Goal: Transaction & Acquisition: Purchase product/service

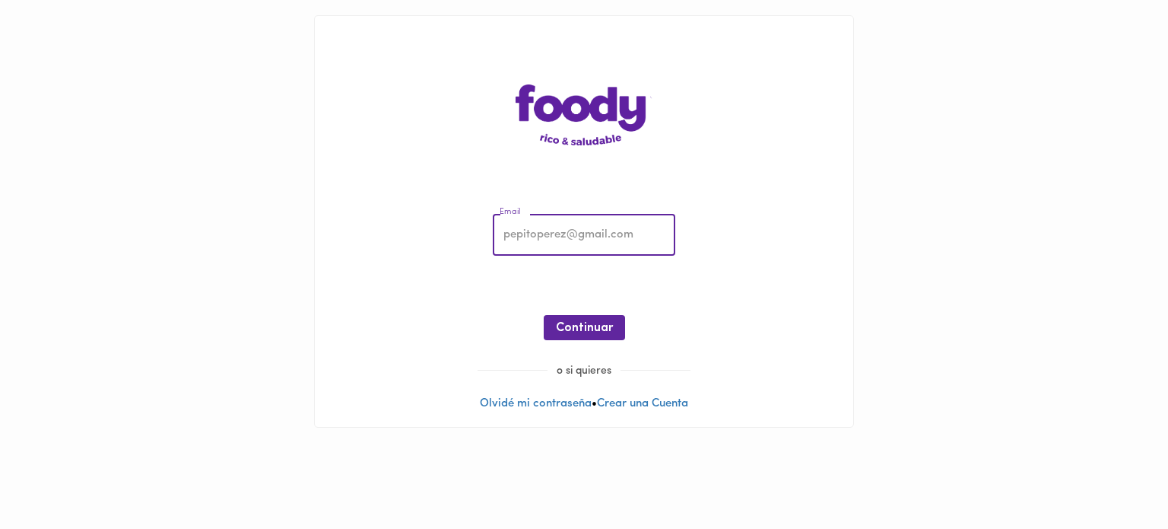
type input "[EMAIL_ADDRESS][DOMAIN_NAME]"
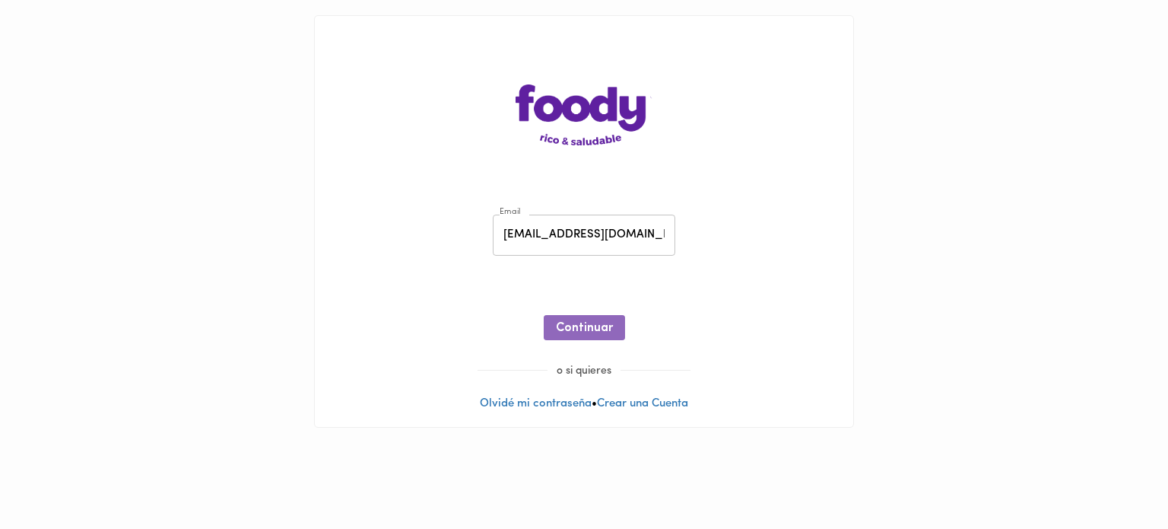
click at [601, 326] on span "Continuar" at bounding box center [584, 328] width 57 height 14
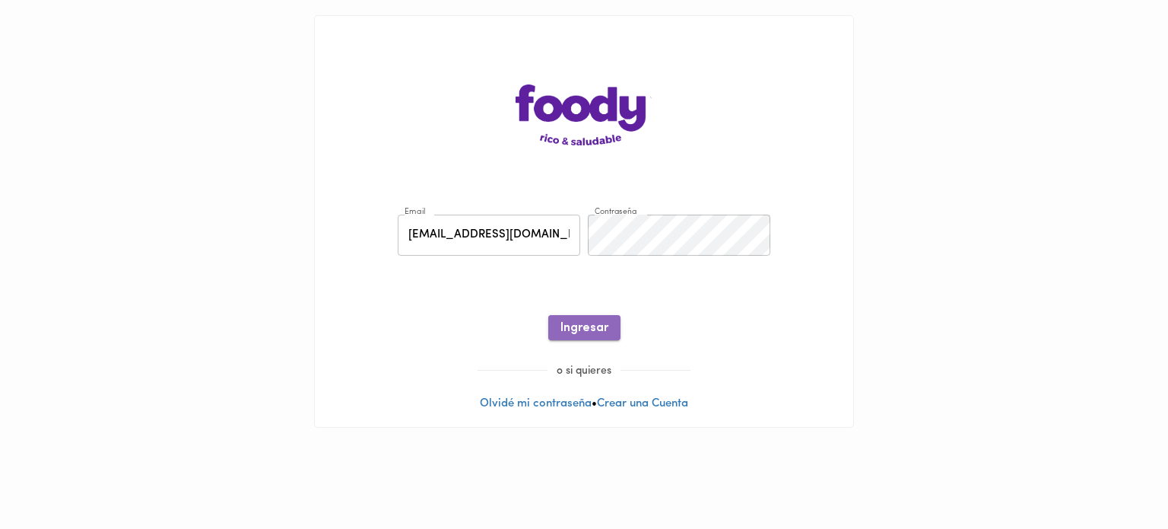
click at [592, 335] on span "Ingresar" at bounding box center [585, 328] width 48 height 14
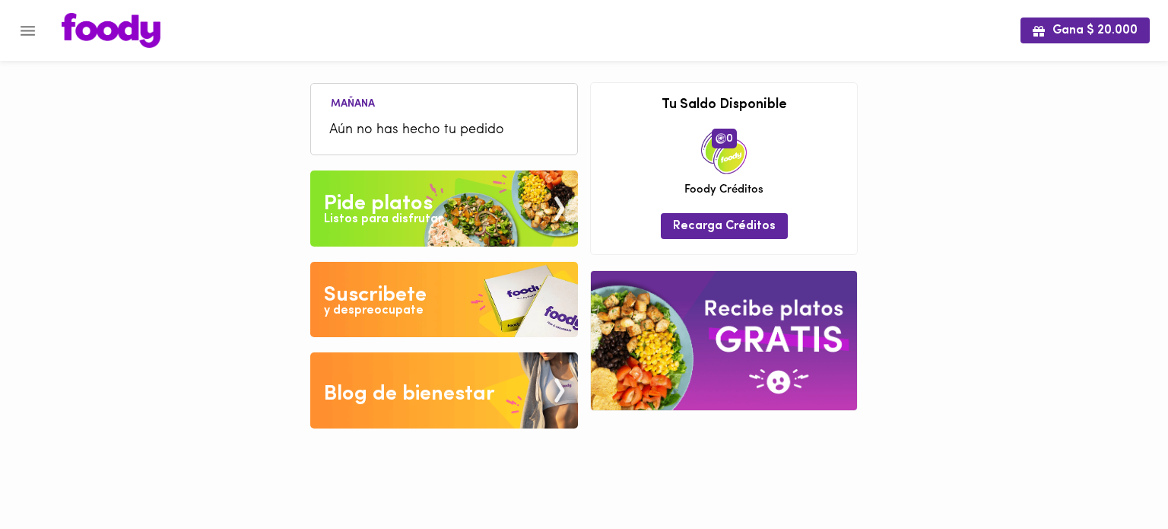
click at [404, 203] on div "Pide platos" at bounding box center [378, 204] width 109 height 30
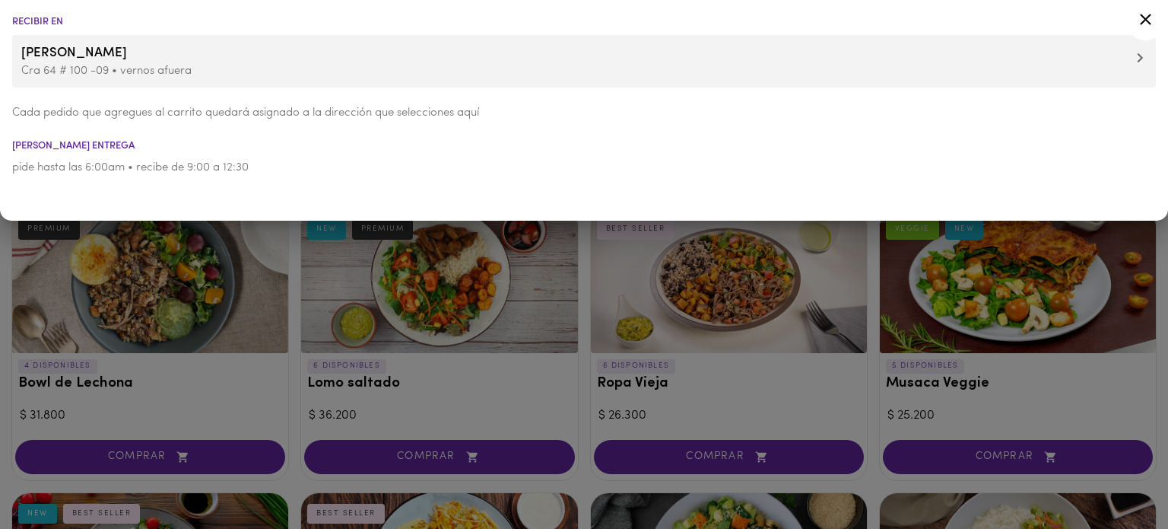
click at [1138, 60] on icon at bounding box center [1140, 57] width 7 height 11
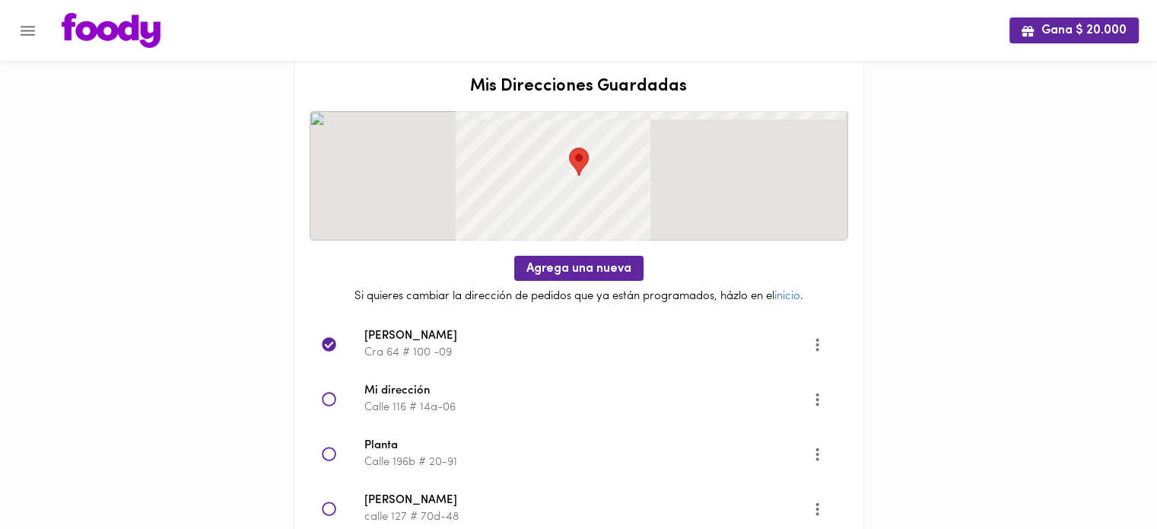
scroll to position [76, 0]
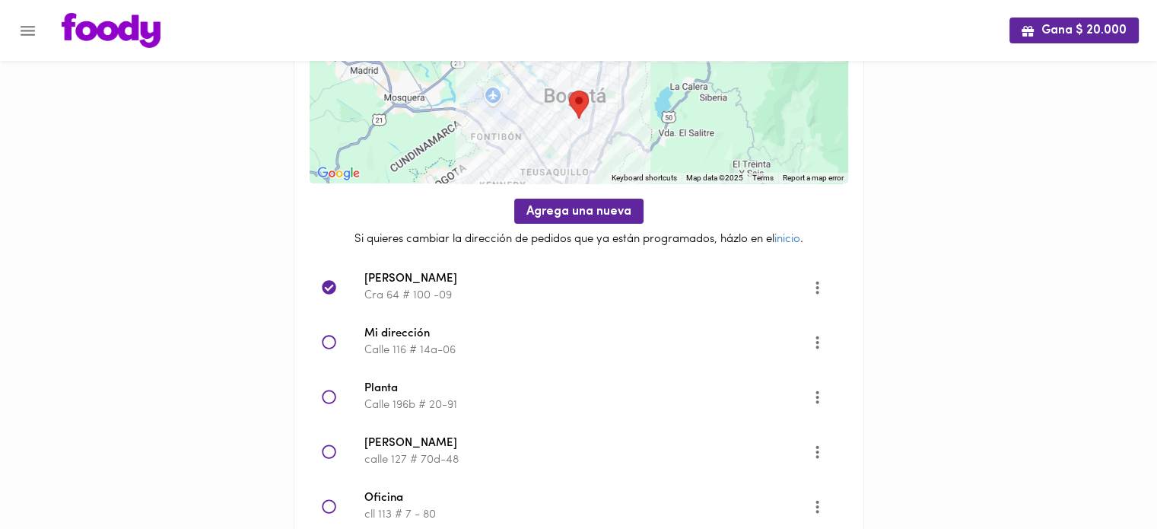
click at [338, 342] on div at bounding box center [343, 342] width 43 height 15
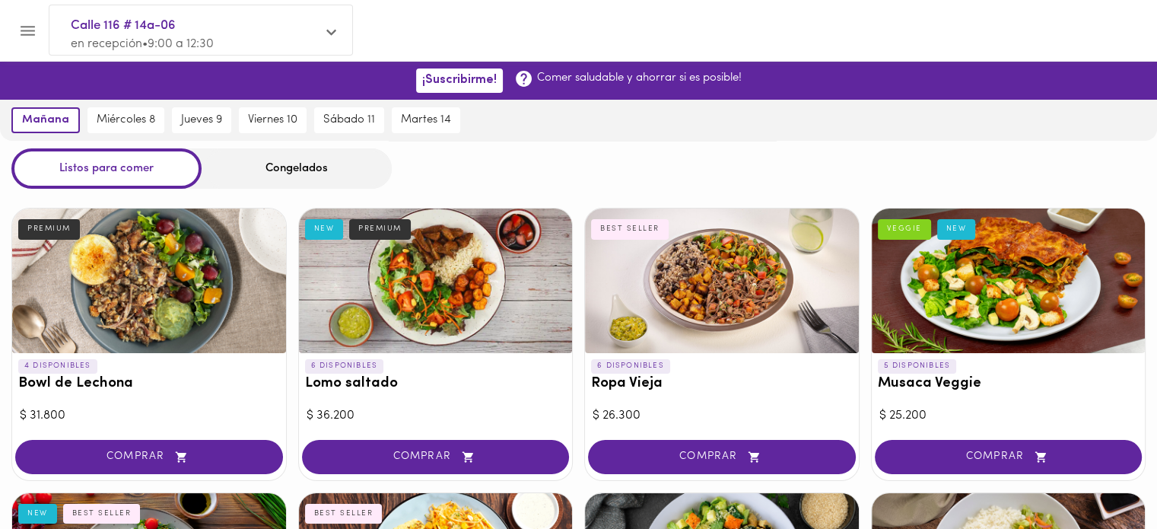
click at [307, 160] on div "Congelados" at bounding box center [297, 168] width 190 height 40
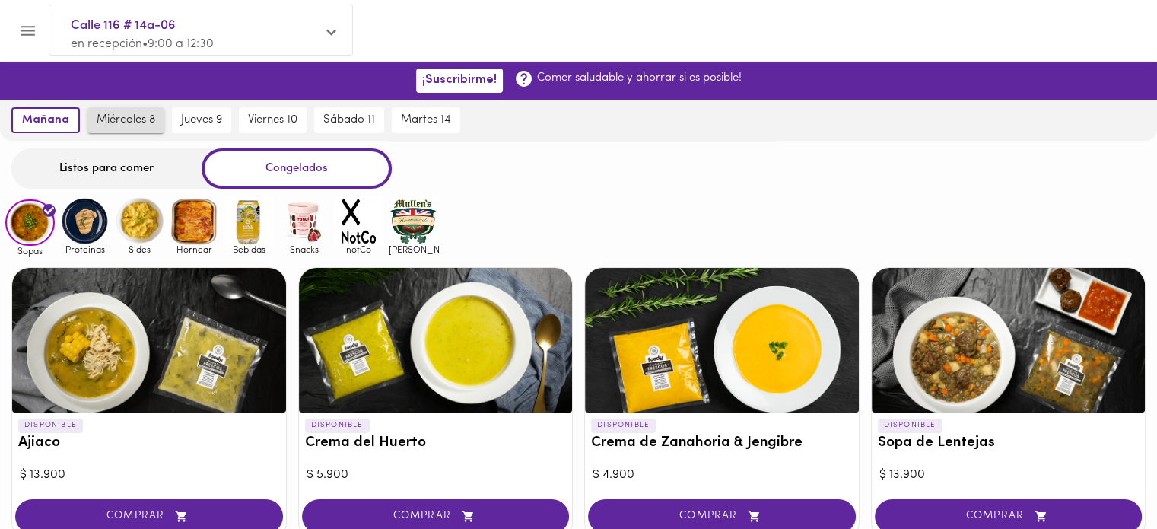
click at [134, 118] on span "miércoles 8" at bounding box center [126, 120] width 59 height 14
click at [42, 119] on span "mañana" at bounding box center [42, 120] width 43 height 14
click at [134, 169] on div "Listos para comer" at bounding box center [106, 168] width 190 height 40
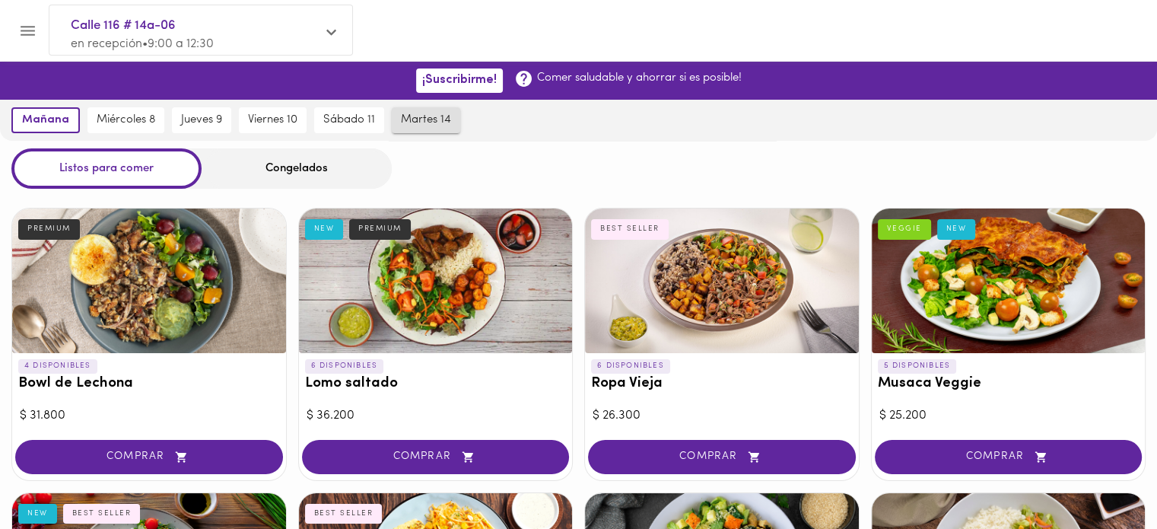
click at [424, 115] on span "martes 14" at bounding box center [426, 120] width 50 height 14
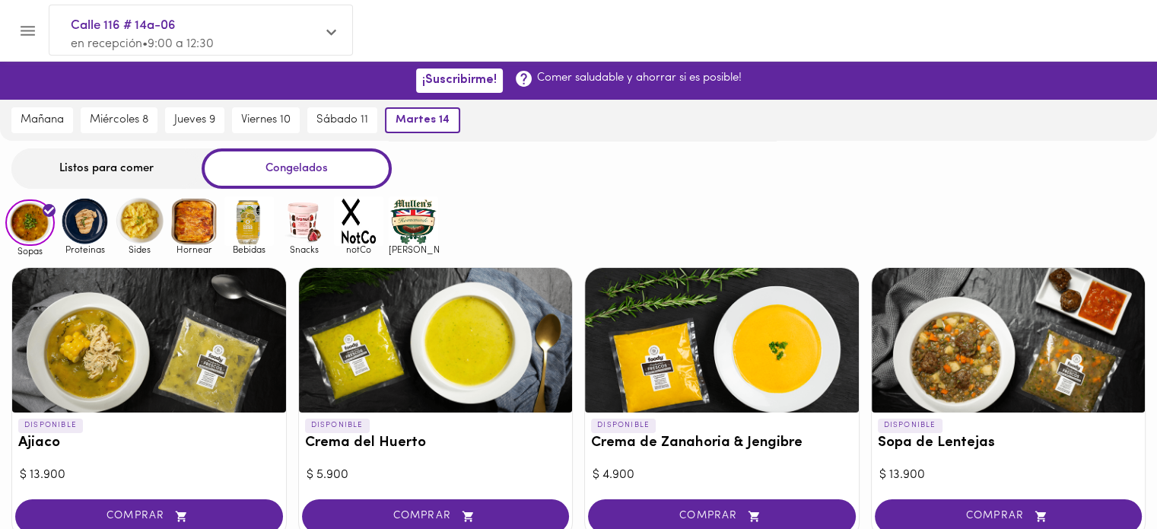
click at [104, 154] on div "Listos para comer" at bounding box center [106, 168] width 190 height 40
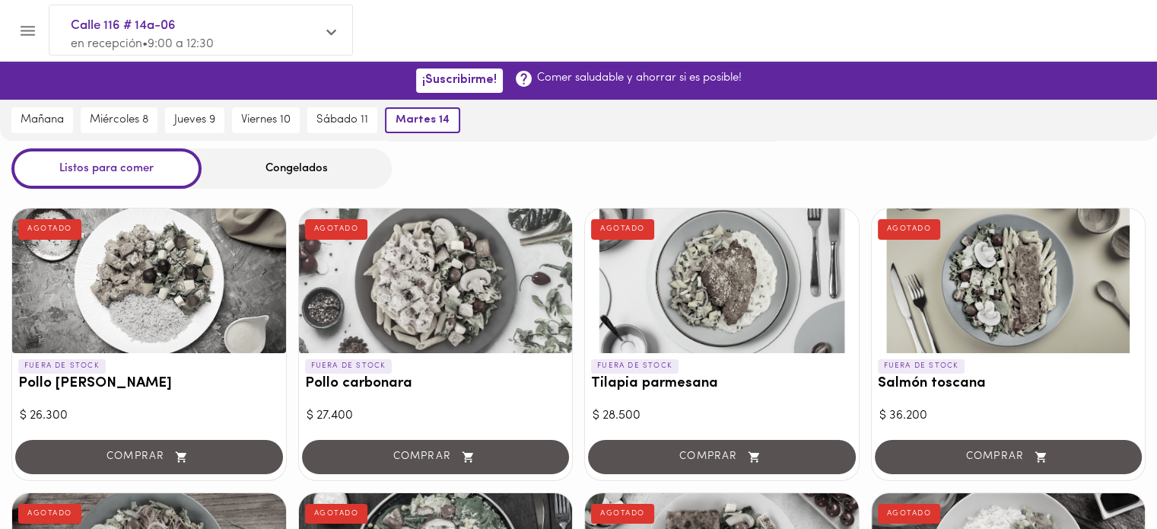
click at [113, 164] on div "Listos para comer" at bounding box center [106, 168] width 190 height 40
click at [349, 117] on span "sábado 11" at bounding box center [342, 120] width 52 height 14
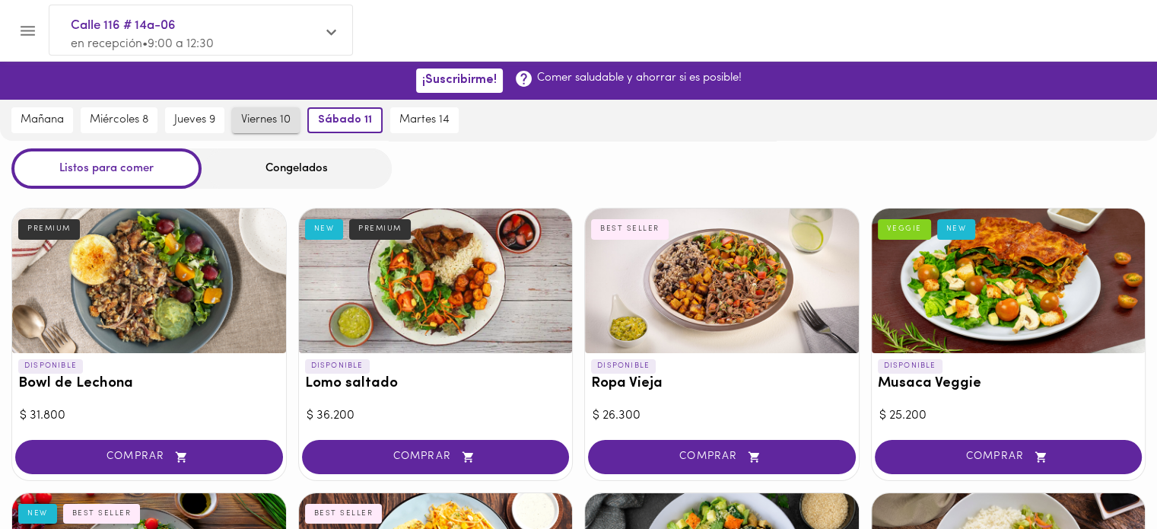
click at [265, 118] on span "viernes 10" at bounding box center [265, 120] width 49 height 14
click at [450, 118] on span "martes 14" at bounding box center [427, 120] width 50 height 14
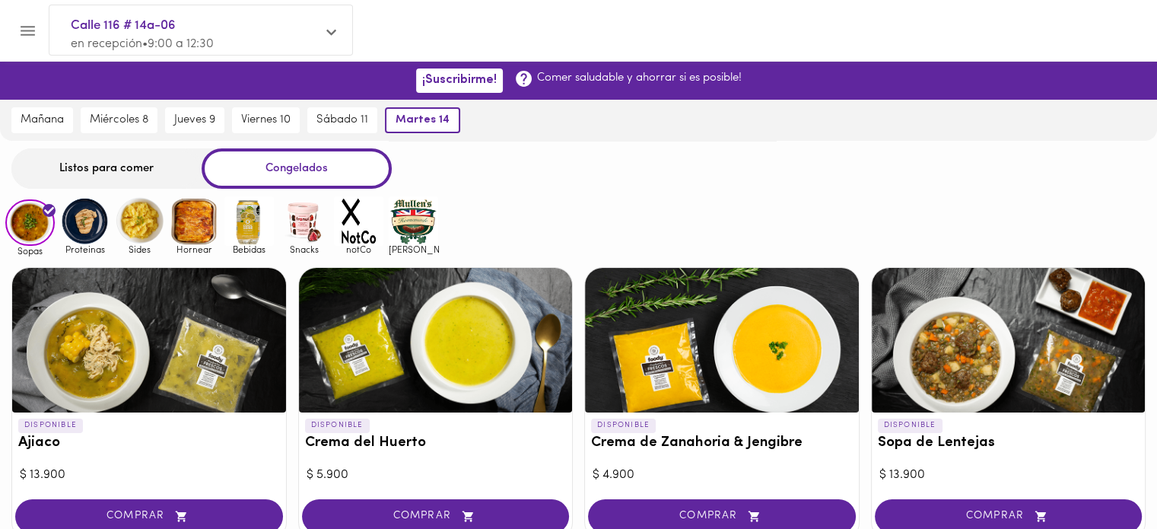
click at [149, 167] on div "Listos para comer" at bounding box center [106, 168] width 190 height 40
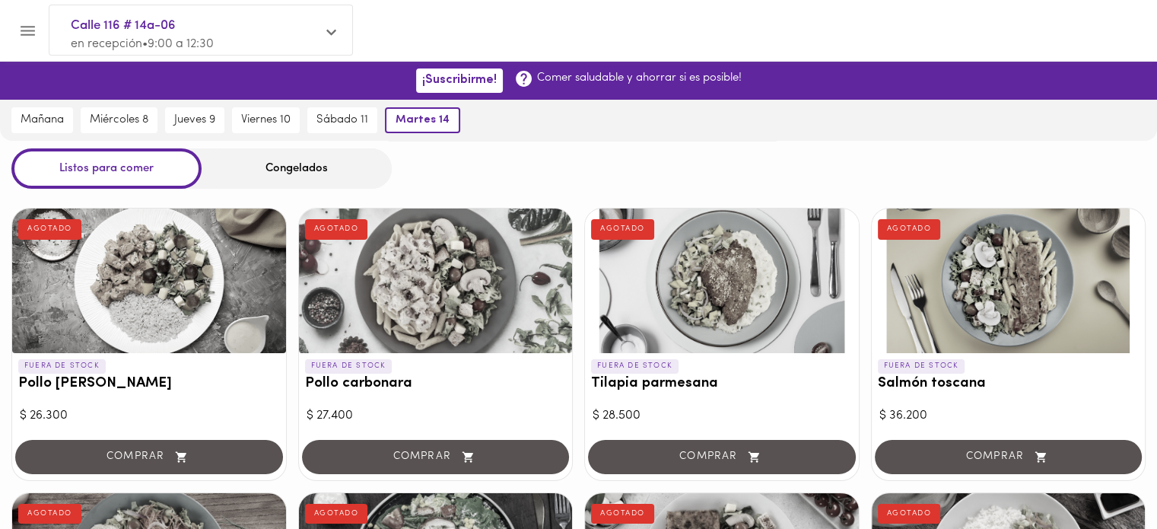
click at [334, 167] on div "Congelados" at bounding box center [297, 168] width 190 height 40
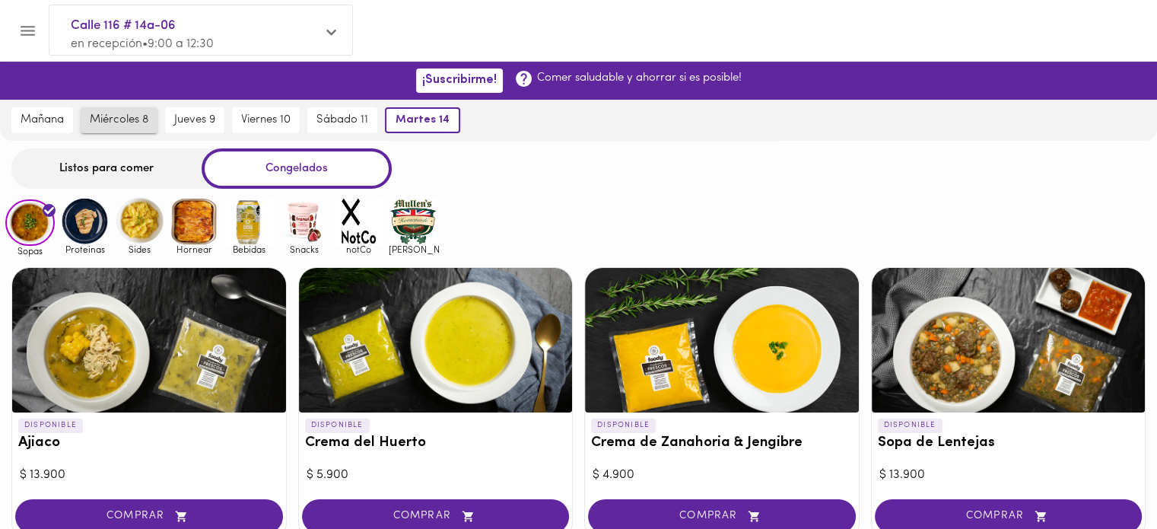
click at [110, 116] on span "miércoles 8" at bounding box center [119, 120] width 59 height 14
click at [52, 117] on span "mañana" at bounding box center [42, 120] width 43 height 14
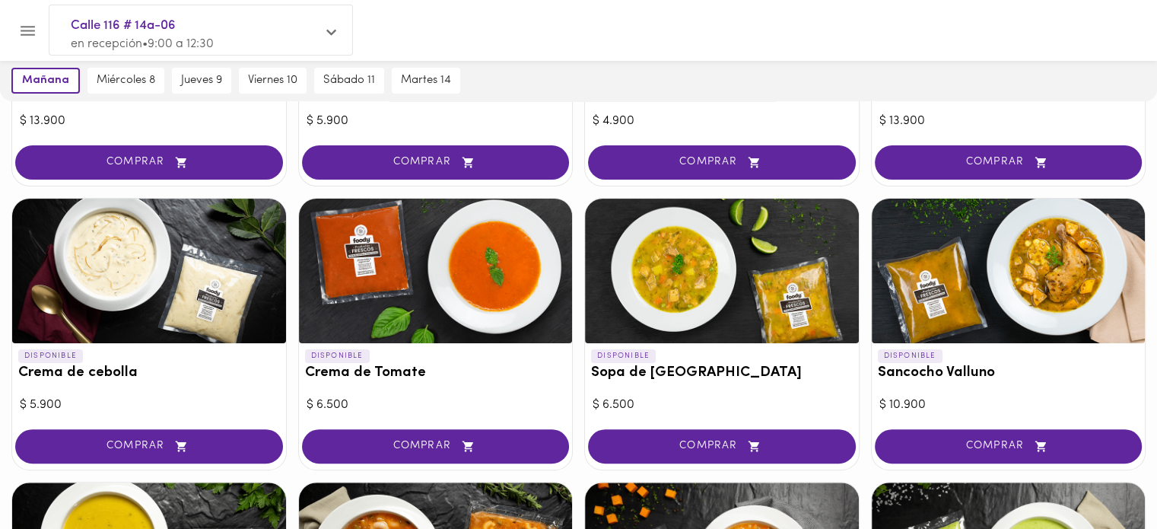
scroll to position [380, 0]
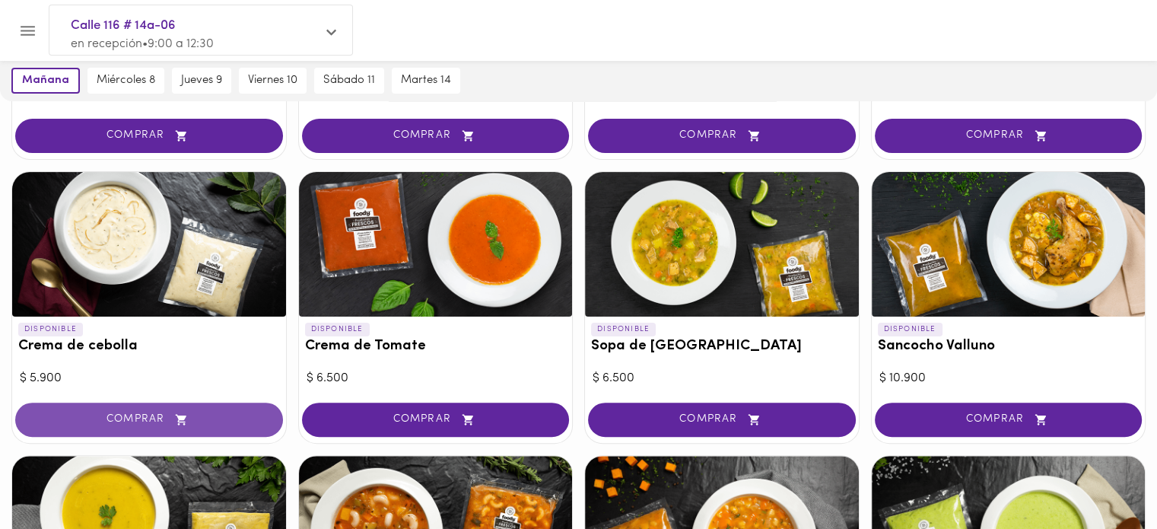
click at [195, 430] on button "COMPRAR" at bounding box center [149, 419] width 268 height 34
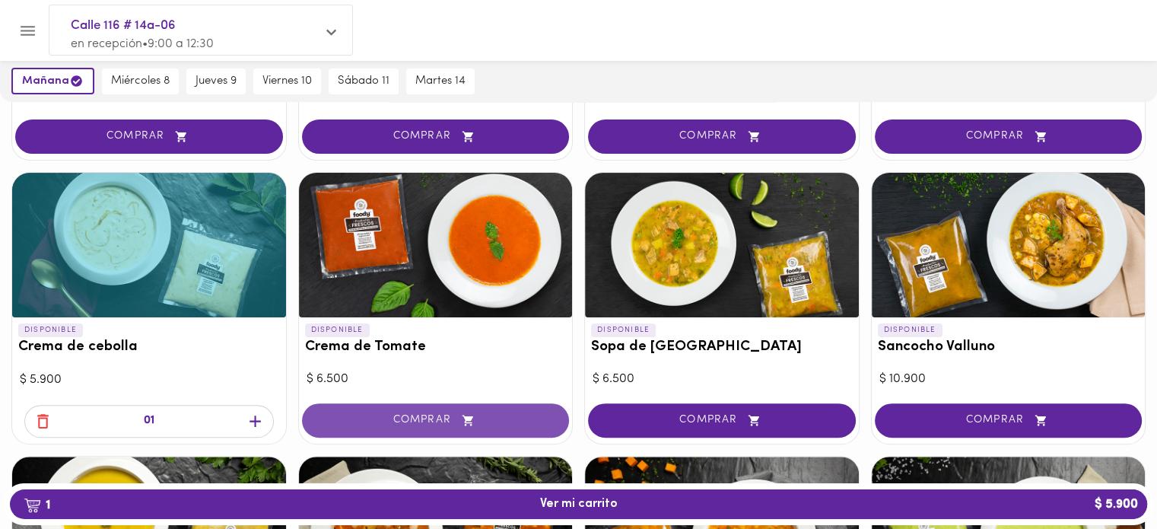
click at [440, 420] on span "COMPRAR" at bounding box center [436, 420] width 230 height 13
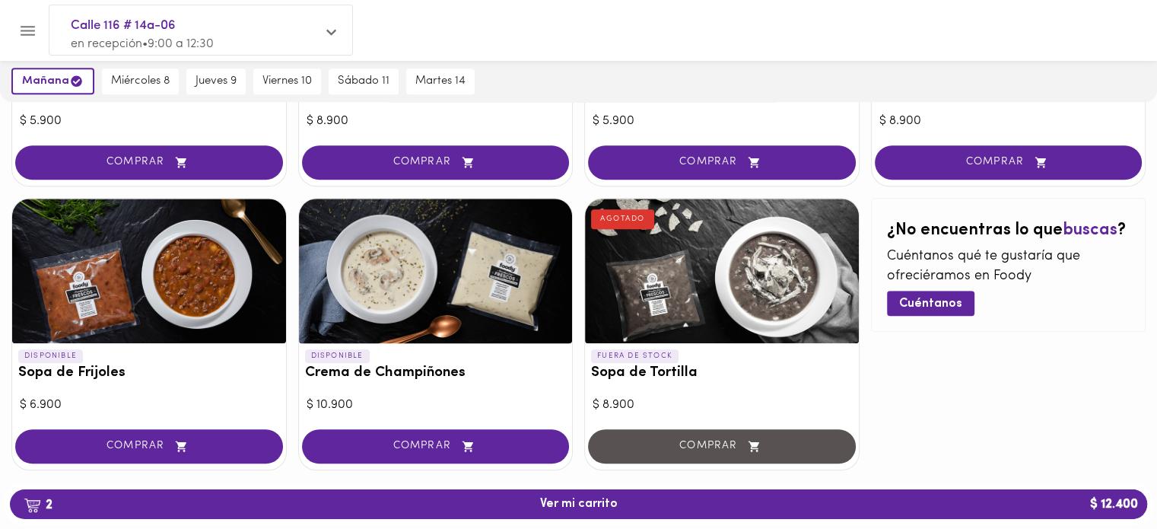
scroll to position [948, 0]
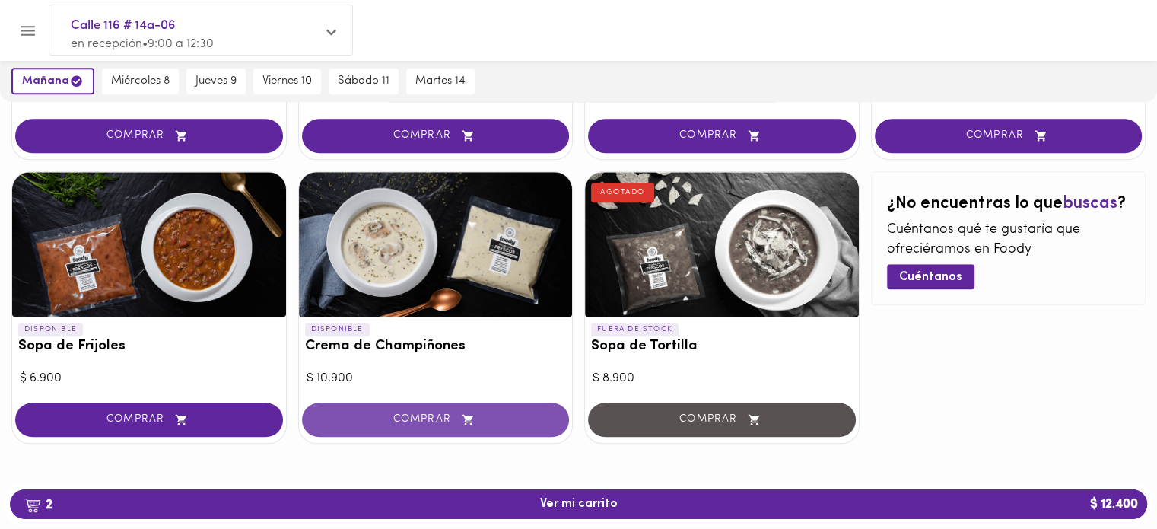
click at [442, 409] on button "COMPRAR" at bounding box center [436, 419] width 268 height 34
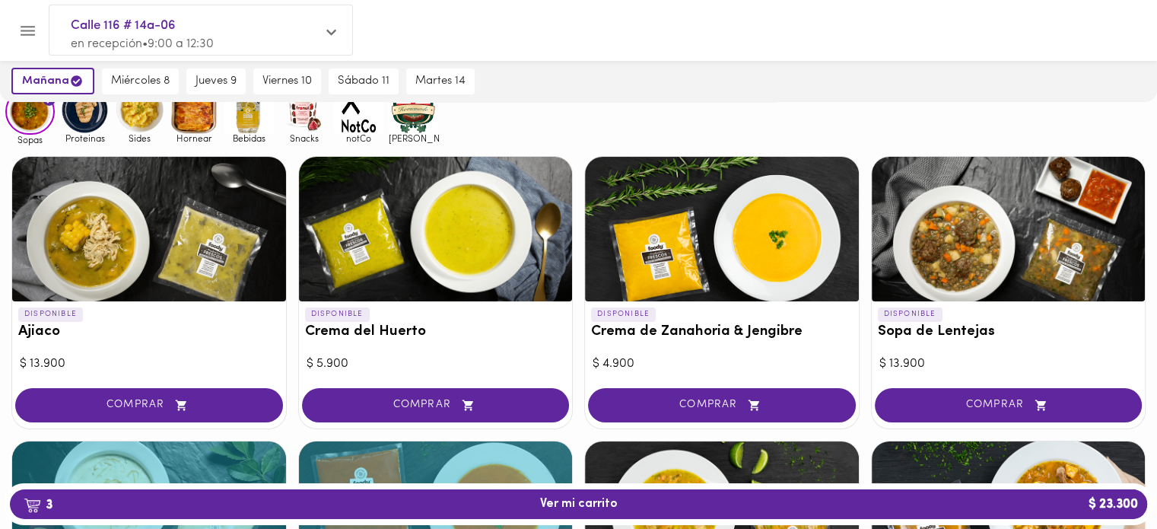
scroll to position [36, 0]
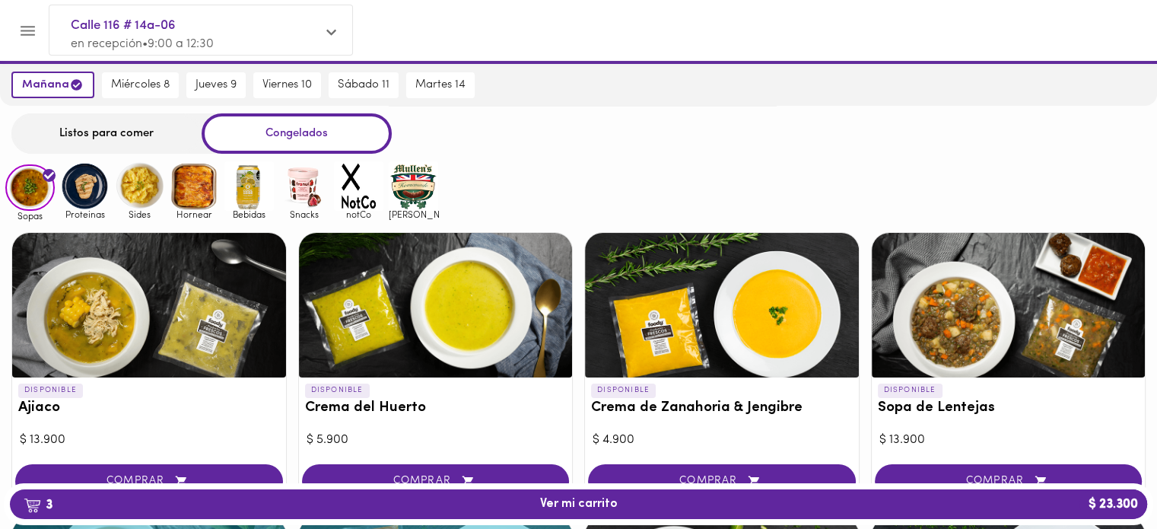
click at [87, 188] on img at bounding box center [84, 185] width 49 height 49
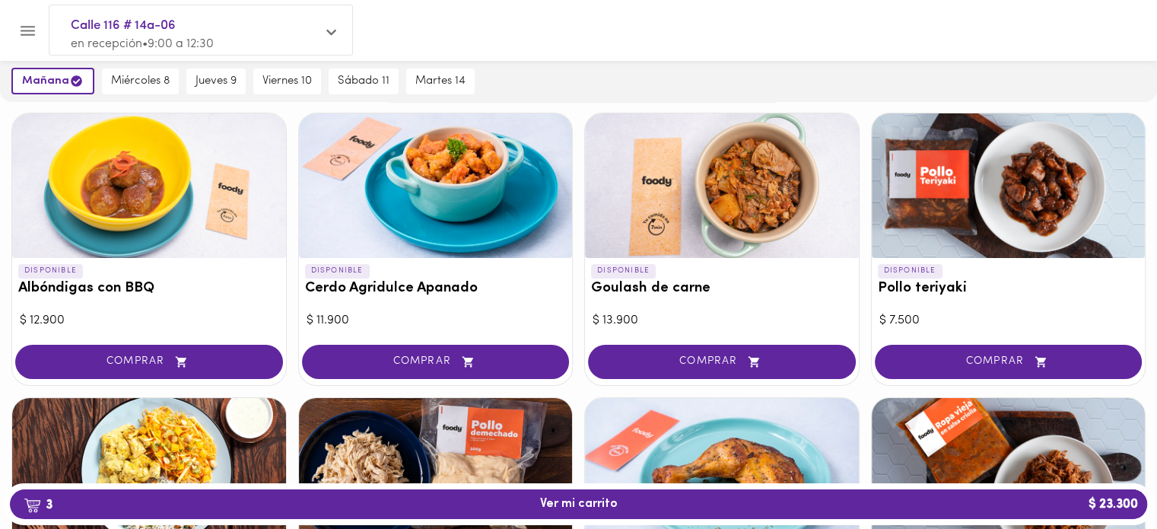
scroll to position [152, 0]
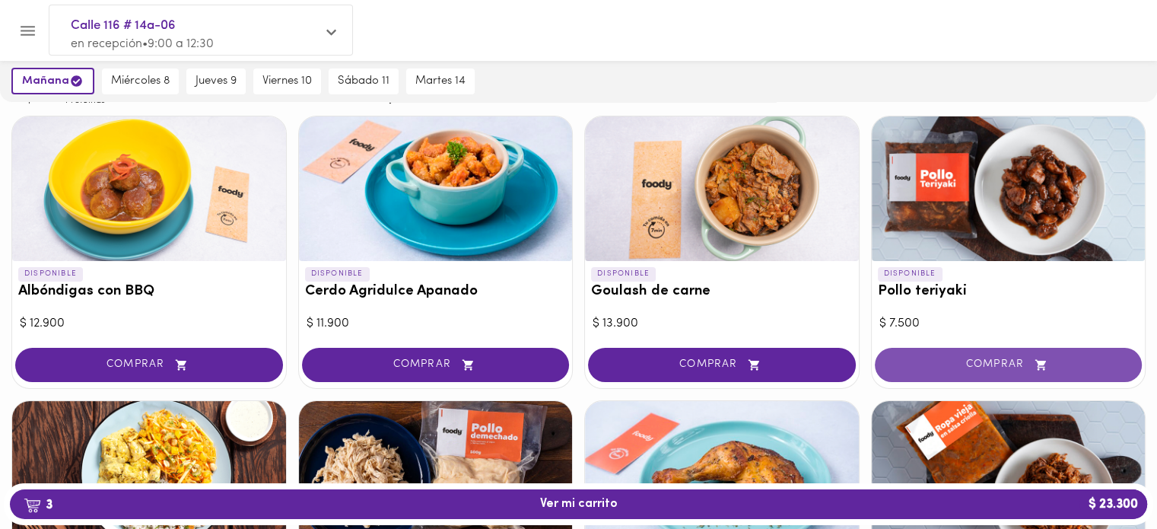
click at [1008, 361] on span "COMPRAR" at bounding box center [1009, 364] width 230 height 13
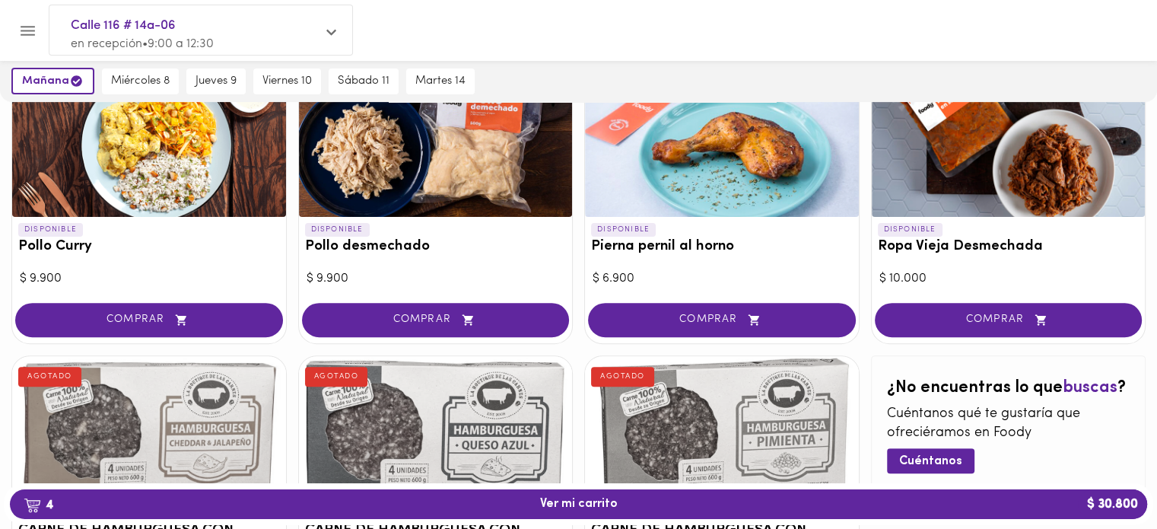
scroll to position [456, 0]
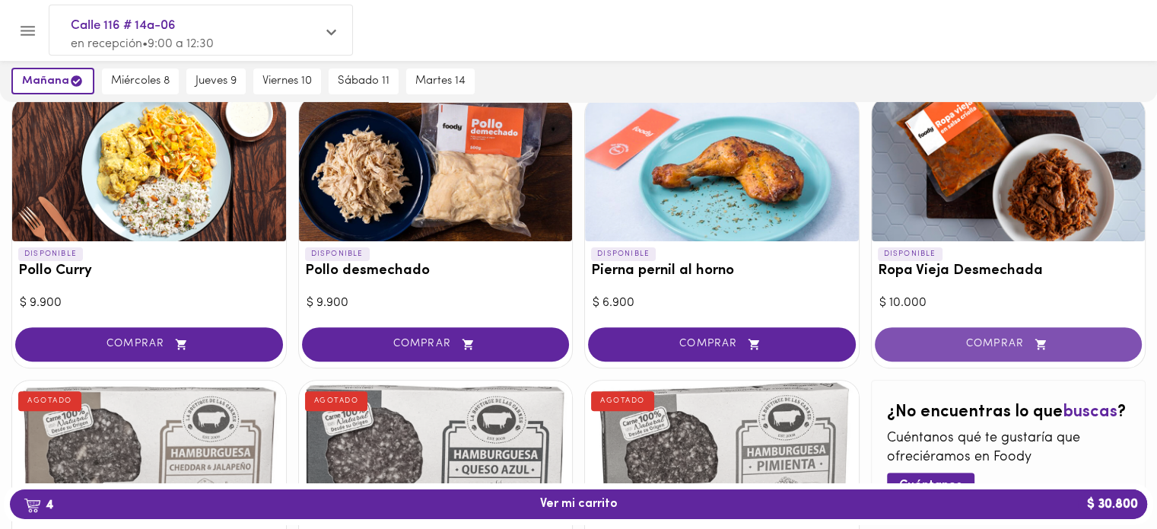
click at [1013, 338] on span "COMPRAR" at bounding box center [1009, 344] width 230 height 13
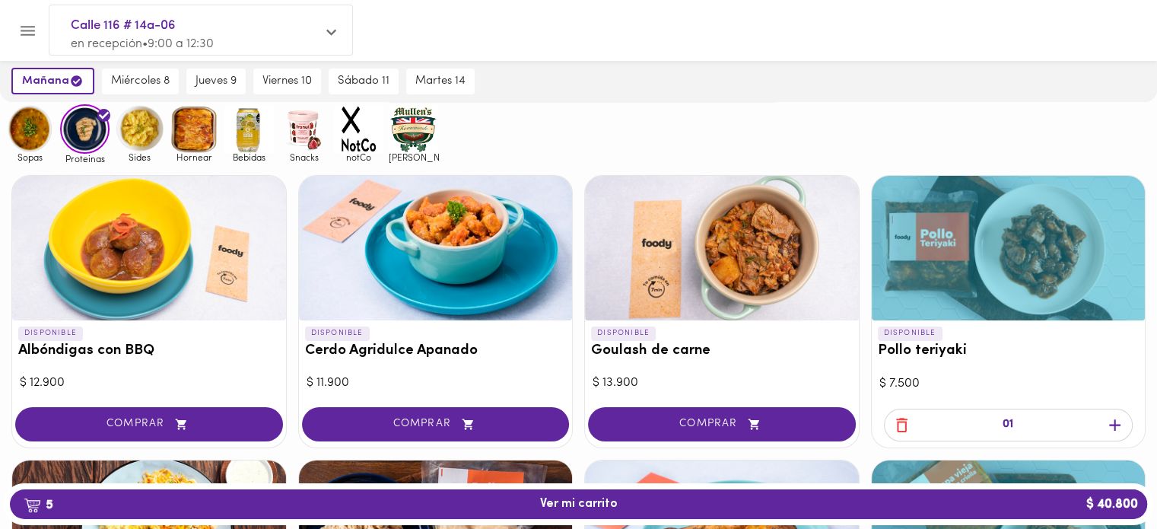
scroll to position [76, 0]
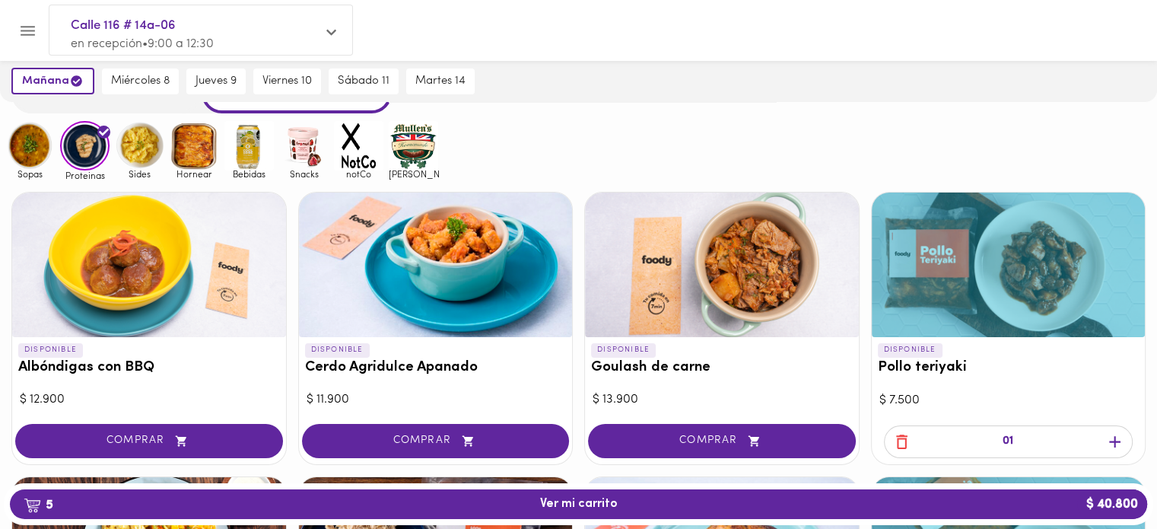
click at [145, 153] on img at bounding box center [139, 145] width 49 height 49
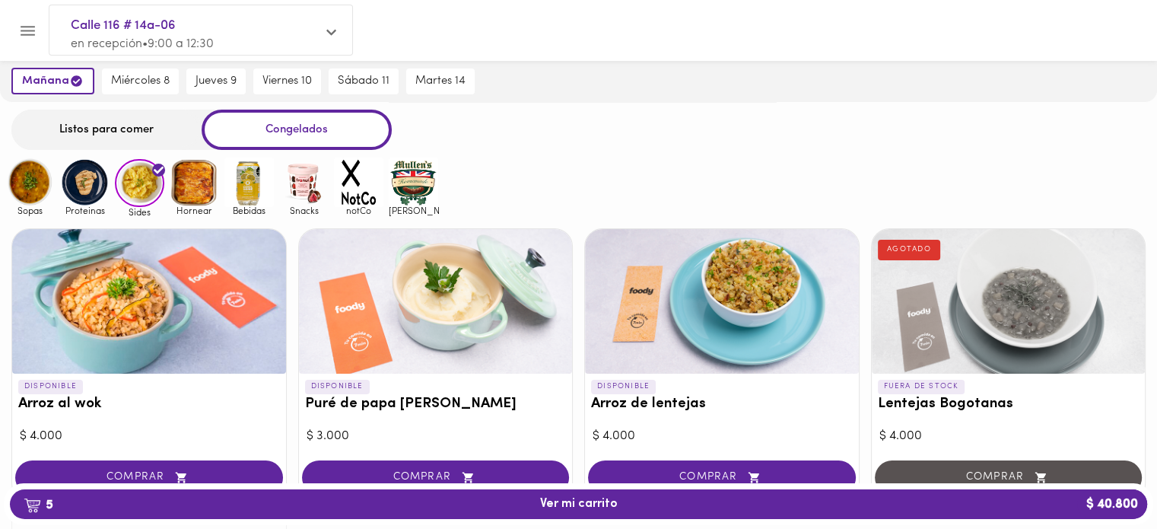
scroll to position [76, 0]
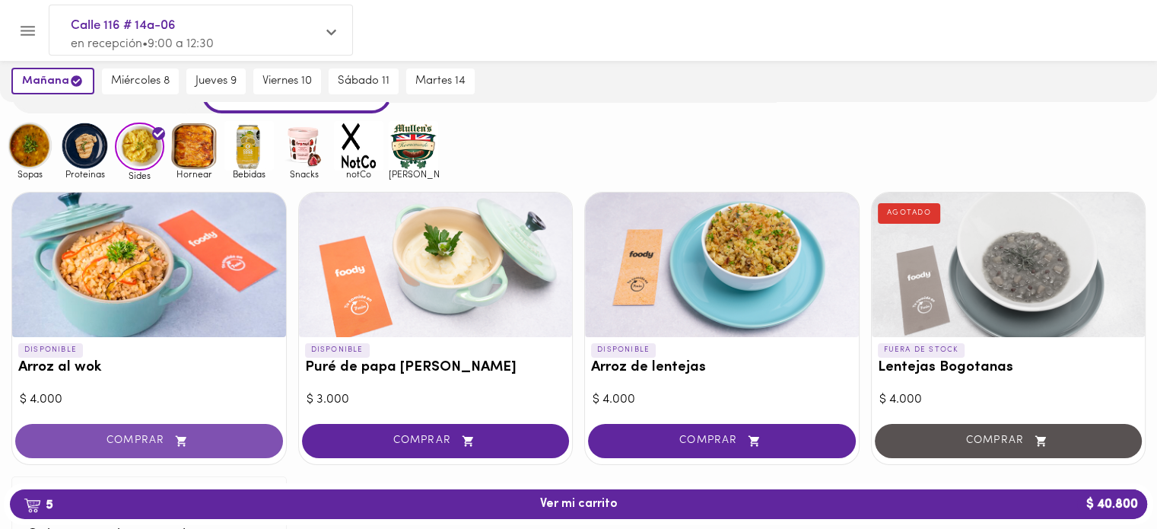
click at [203, 438] on span "COMPRAR" at bounding box center [149, 440] width 230 height 13
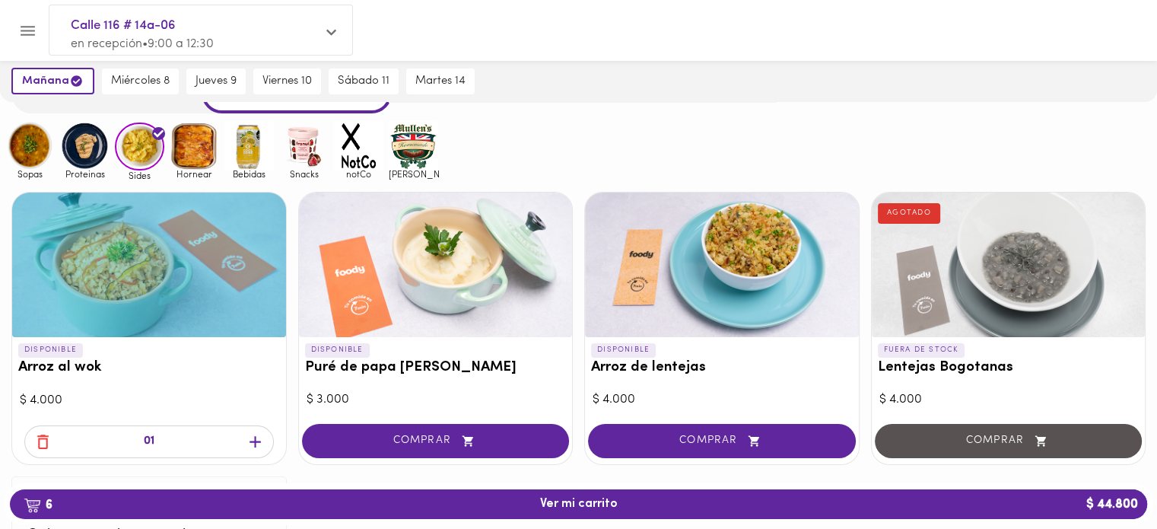
click at [212, 150] on img at bounding box center [194, 145] width 49 height 49
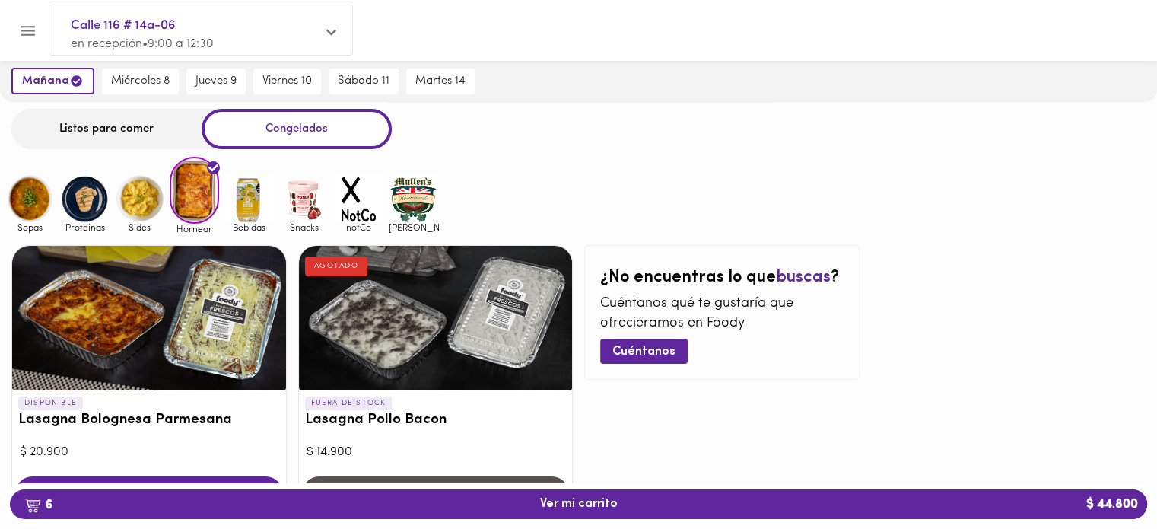
scroll to position [76, 0]
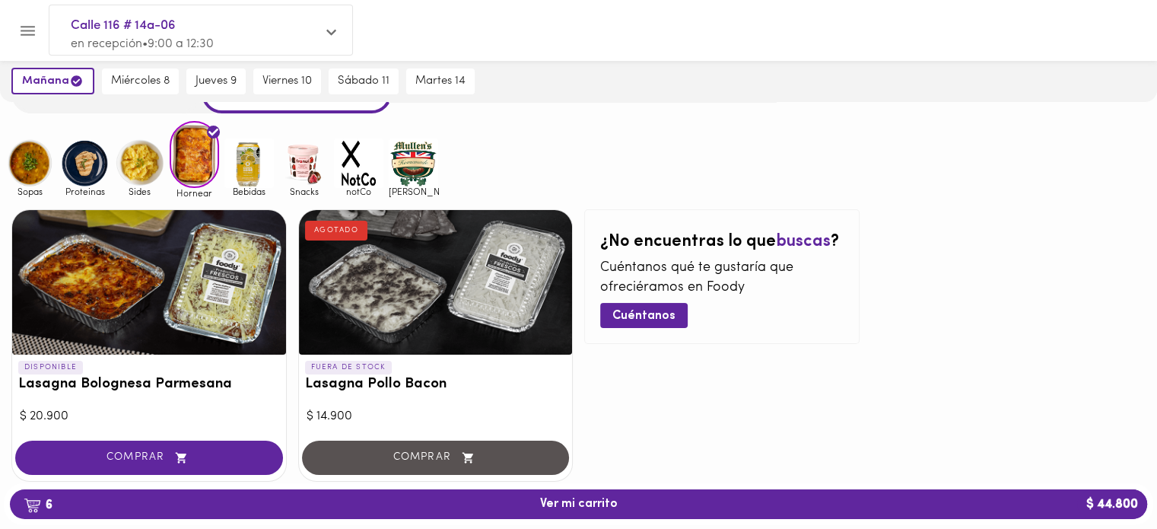
click at [259, 173] on img at bounding box center [248, 162] width 49 height 49
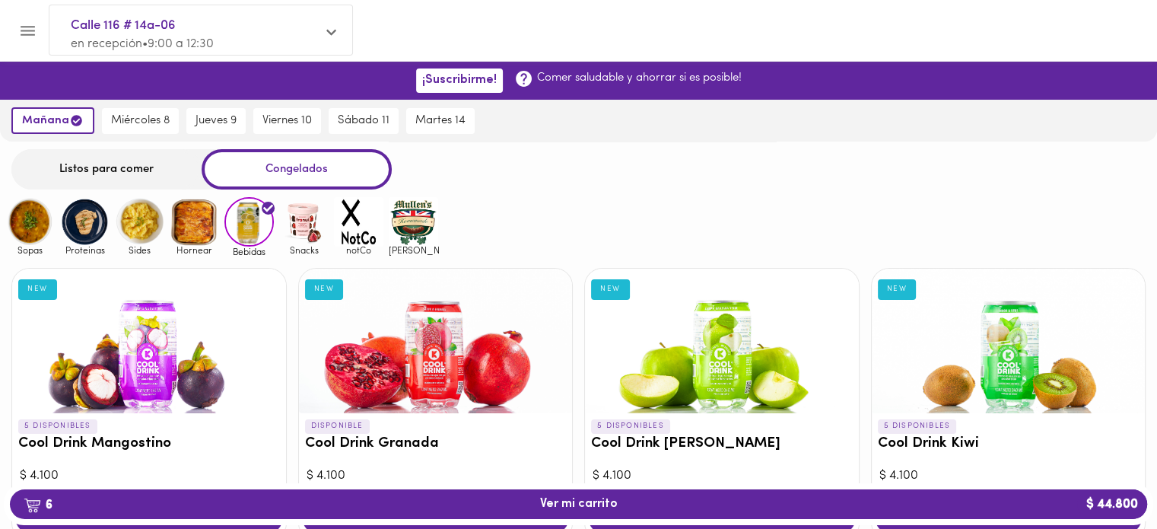
click at [309, 221] on img at bounding box center [303, 221] width 49 height 49
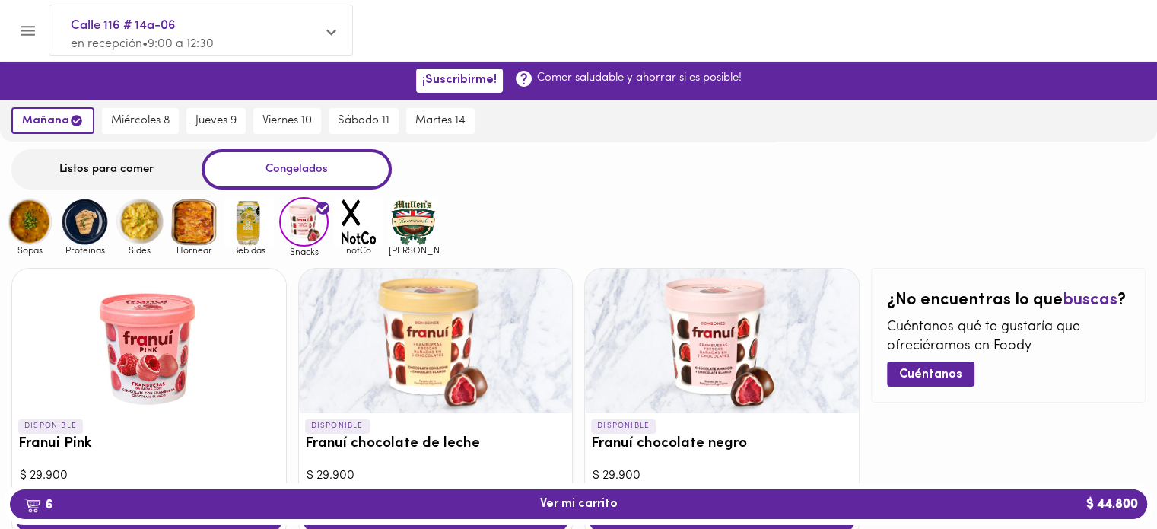
click at [360, 227] on img at bounding box center [358, 221] width 49 height 49
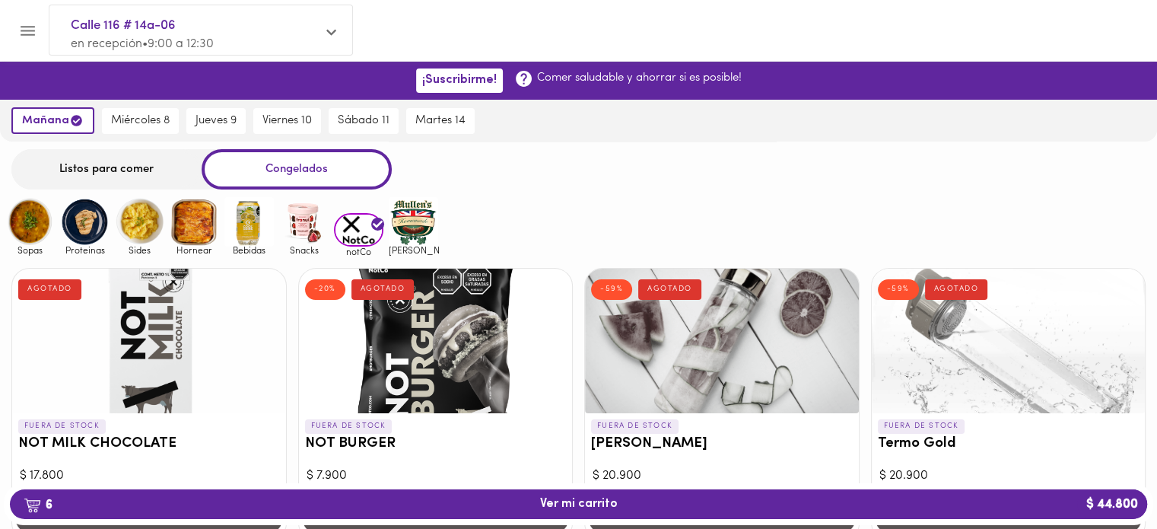
click at [423, 223] on img at bounding box center [413, 221] width 49 height 49
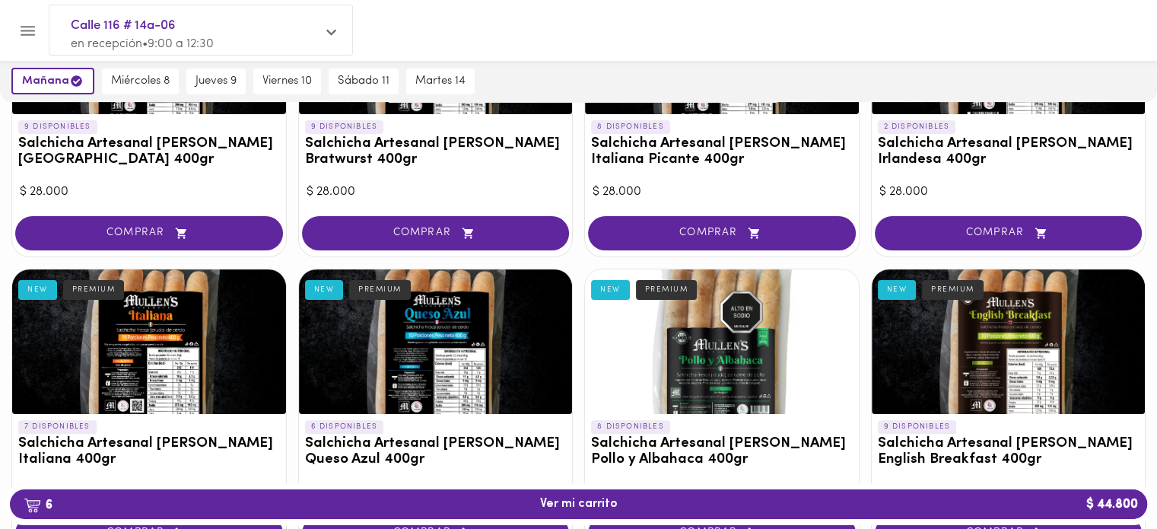
scroll to position [456, 0]
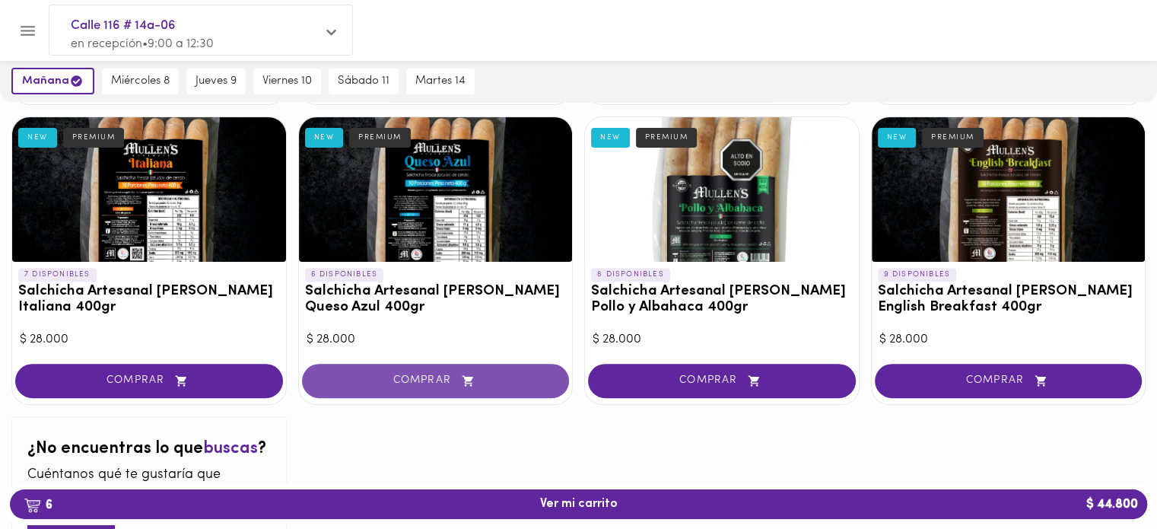
click at [451, 374] on span "COMPRAR" at bounding box center [436, 380] width 230 height 13
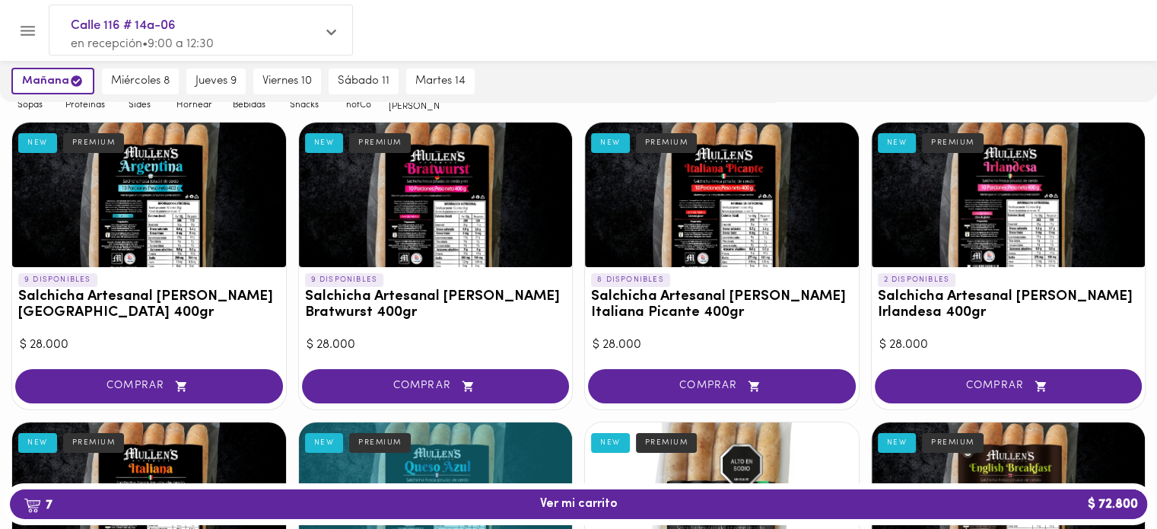
scroll to position [152, 0]
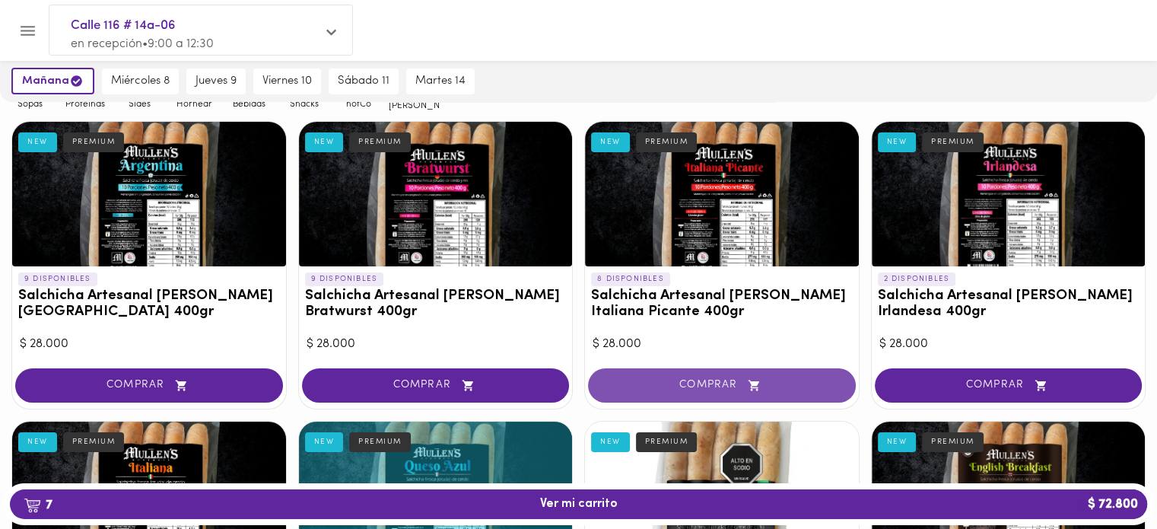
click at [770, 383] on span "COMPRAR" at bounding box center [722, 385] width 230 height 13
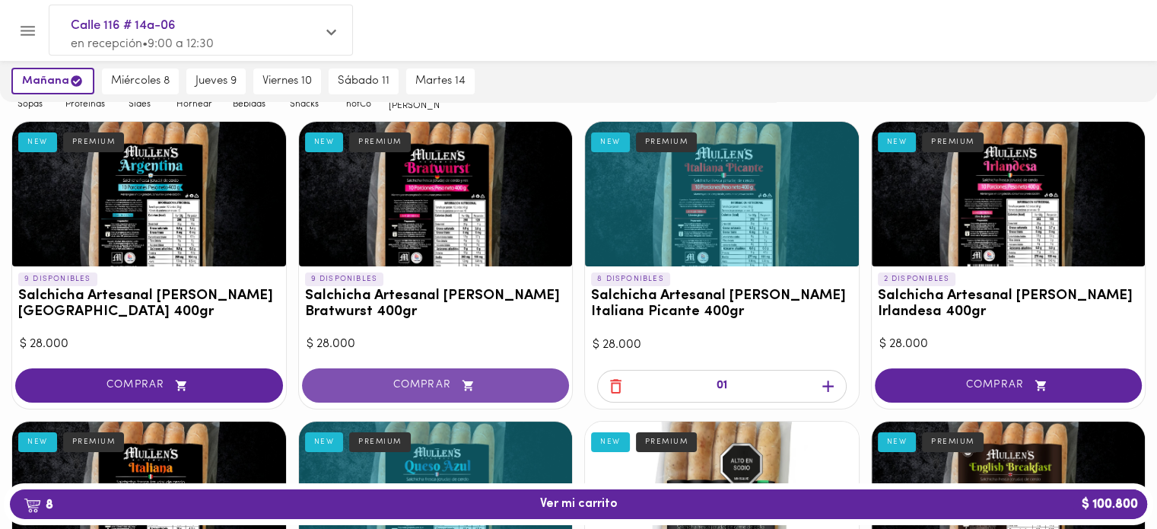
click at [482, 376] on button "COMPRAR" at bounding box center [436, 385] width 268 height 34
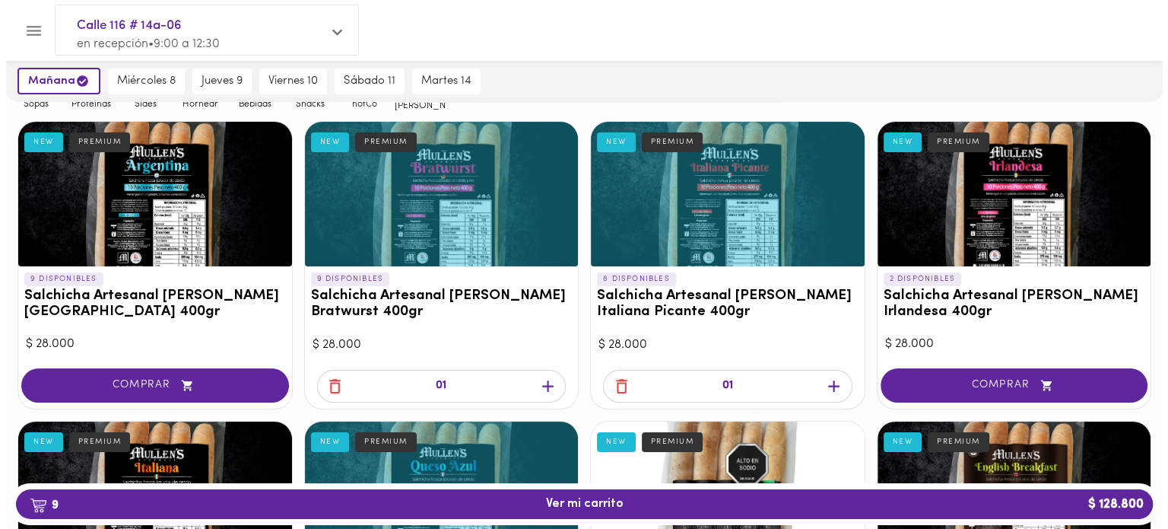
scroll to position [304, 0]
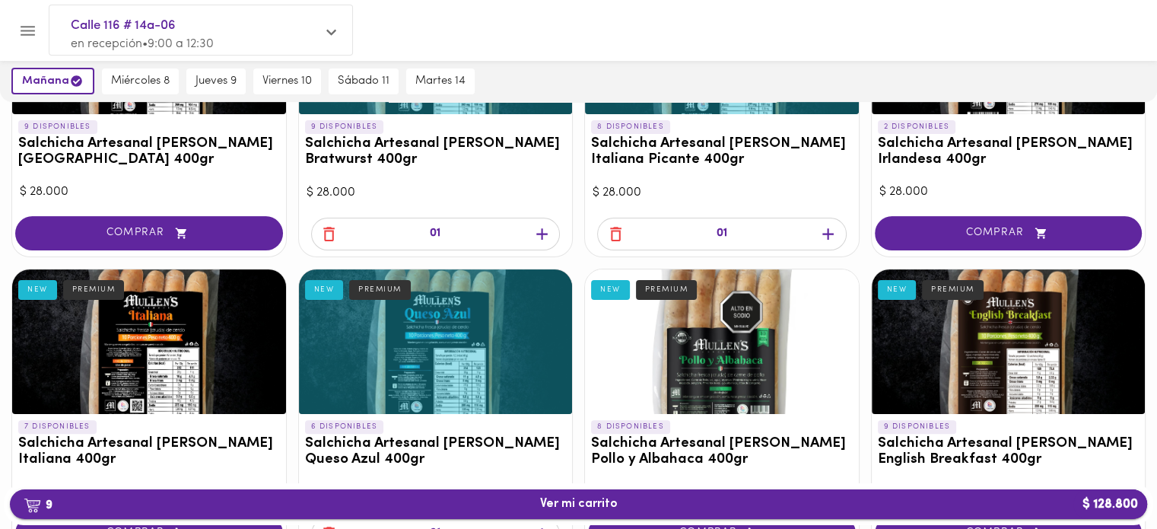
click at [666, 503] on span "9 Ver mi carrito $ 128.800" at bounding box center [578, 504] width 1113 height 14
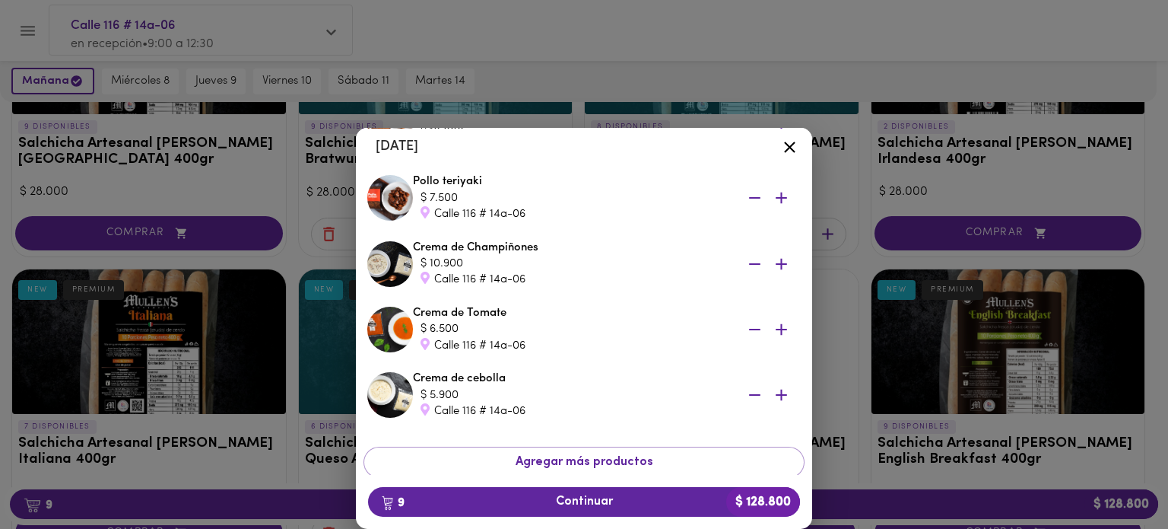
scroll to position [432, 0]
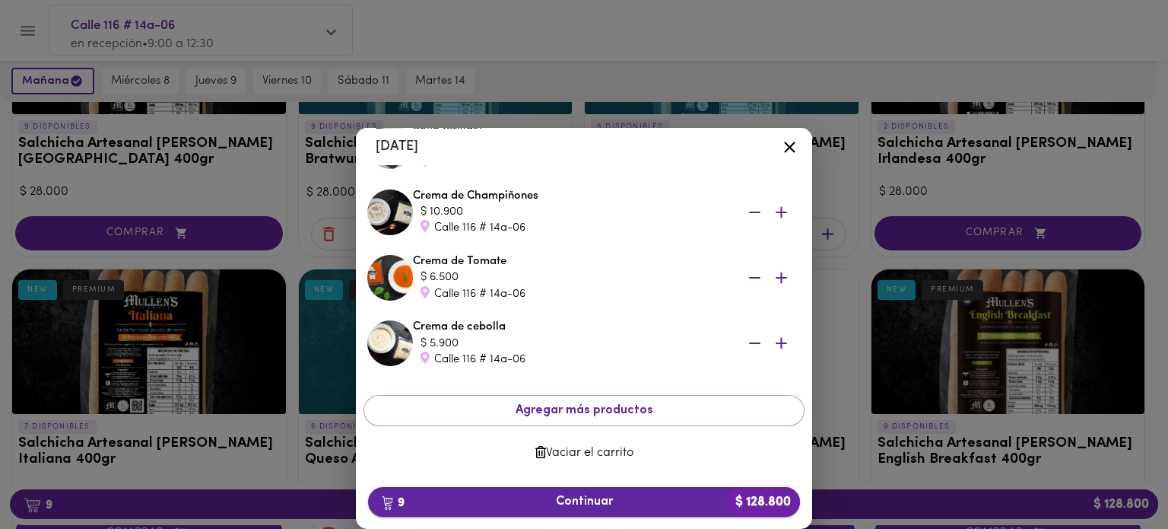
click at [625, 497] on span "9 Continuar $ 128.800" at bounding box center [584, 501] width 408 height 14
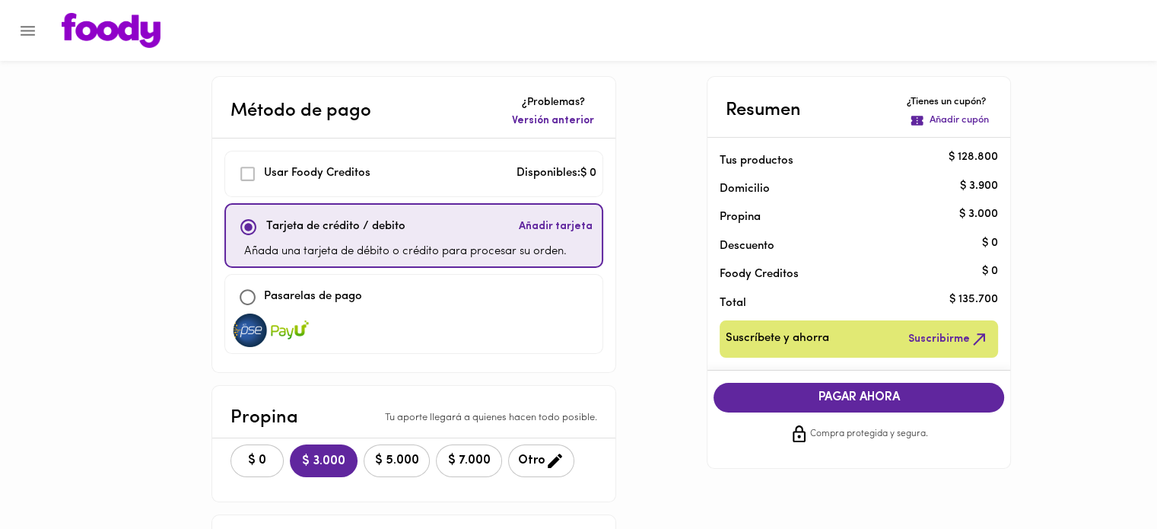
click at [968, 122] on p "Añadir cupón" at bounding box center [958, 120] width 59 height 14
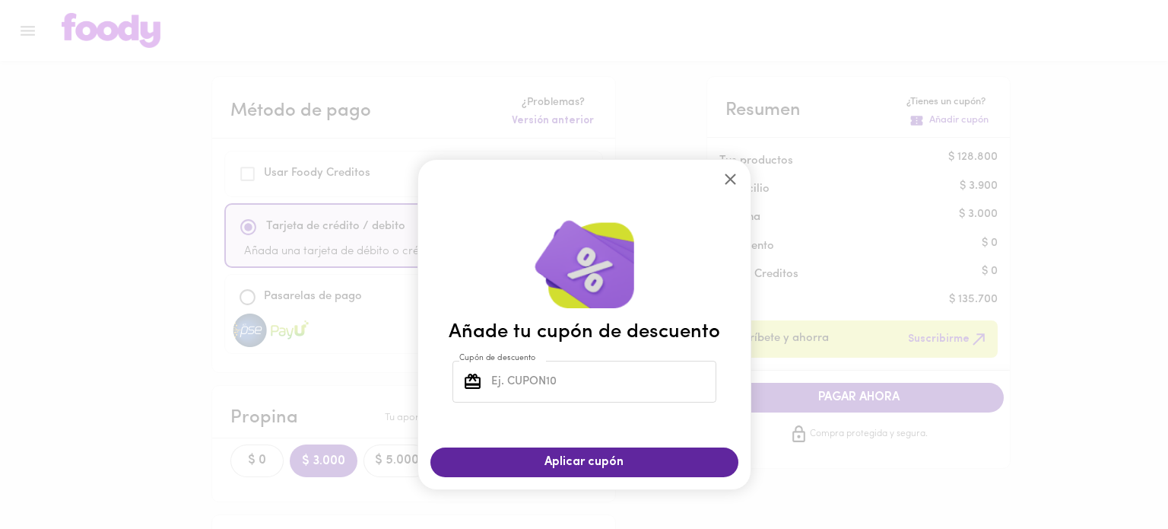
click at [606, 386] on input "Cupón de descuento" at bounding box center [602, 382] width 228 height 42
type input "TODOSCOMEMOS"
click at [606, 452] on button "Aplicar cupón" at bounding box center [584, 462] width 308 height 30
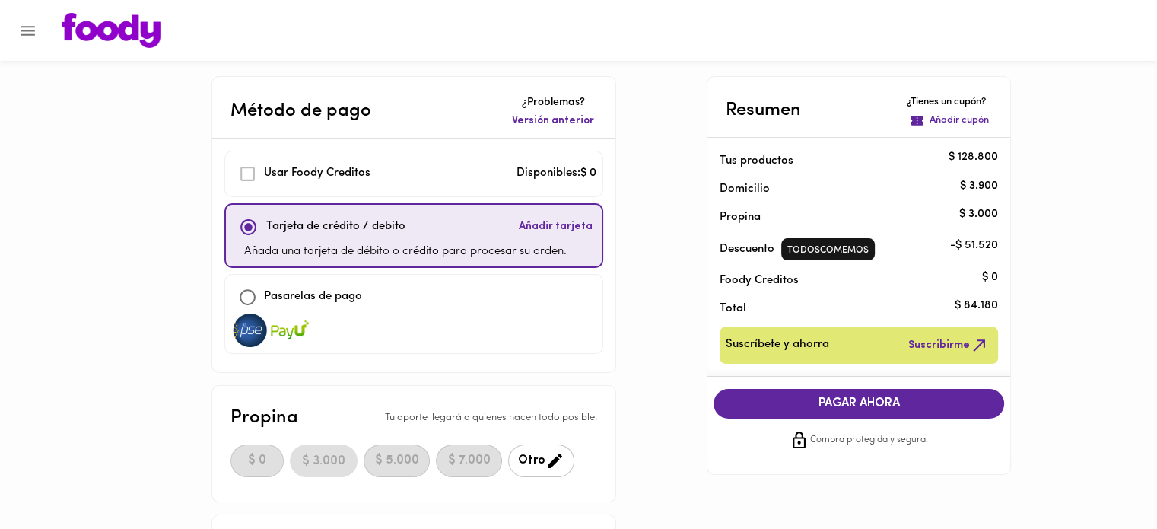
scroll to position [76, 0]
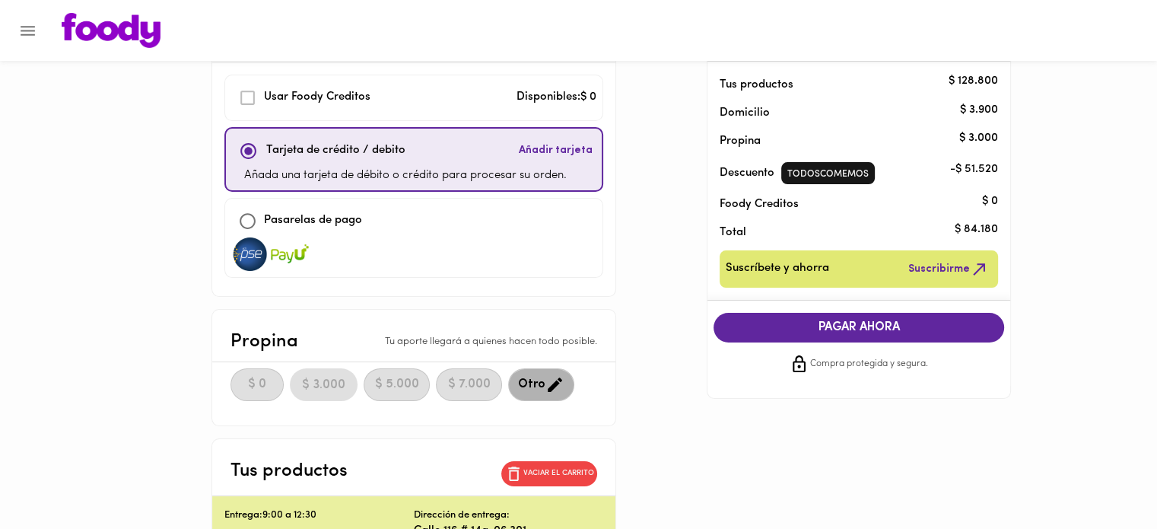
click at [562, 380] on icon "button" at bounding box center [555, 384] width 14 height 14
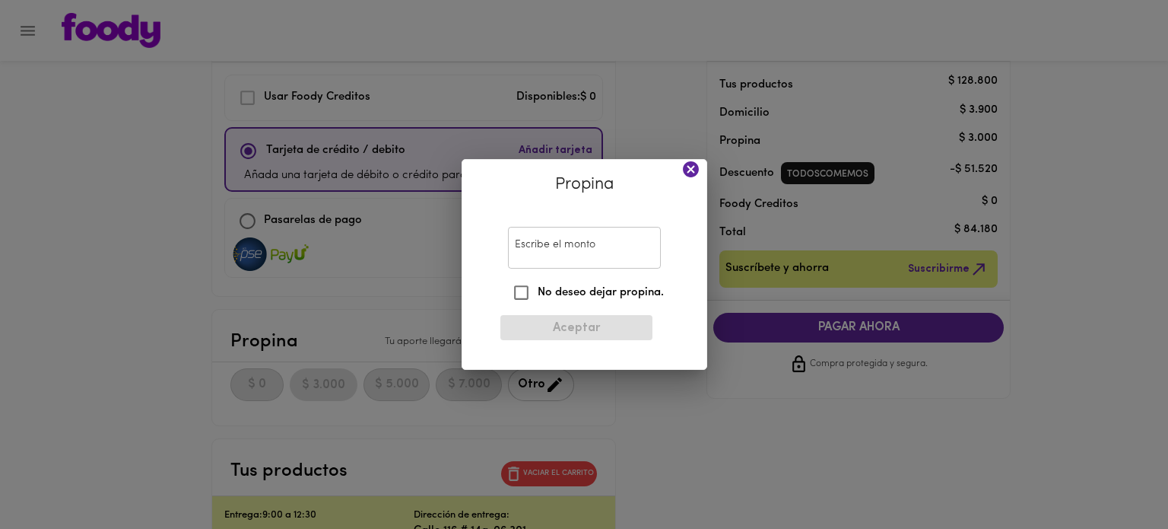
click at [569, 249] on input "Escribe el monto" at bounding box center [584, 248] width 153 height 42
type input "0"
click at [524, 289] on input "No deseo dejar propina." at bounding box center [521, 292] width 33 height 33
checkbox input "true"
click at [580, 325] on span "Aceptar" at bounding box center [577, 328] width 128 height 14
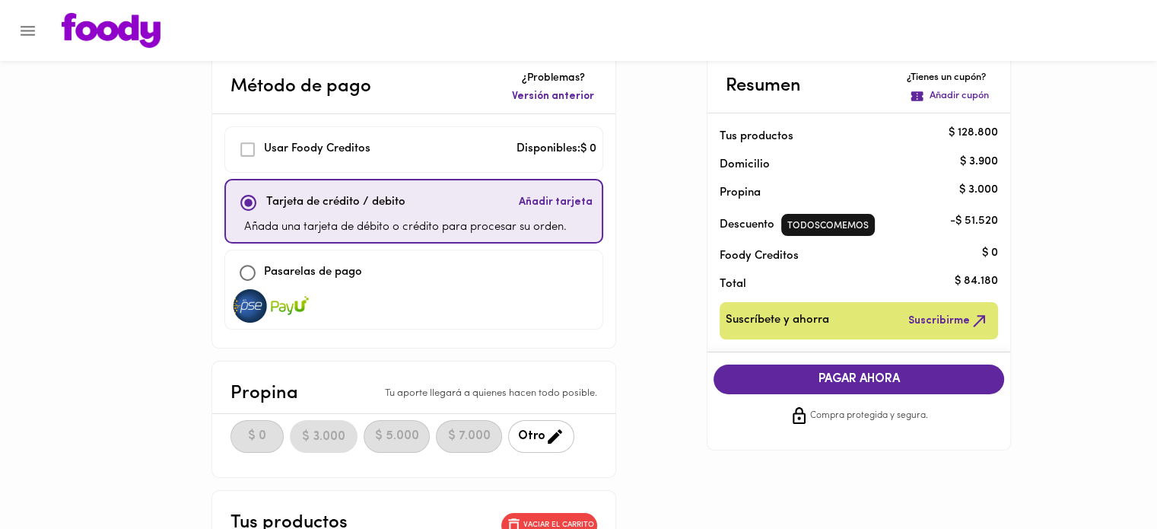
scroll to position [0, 0]
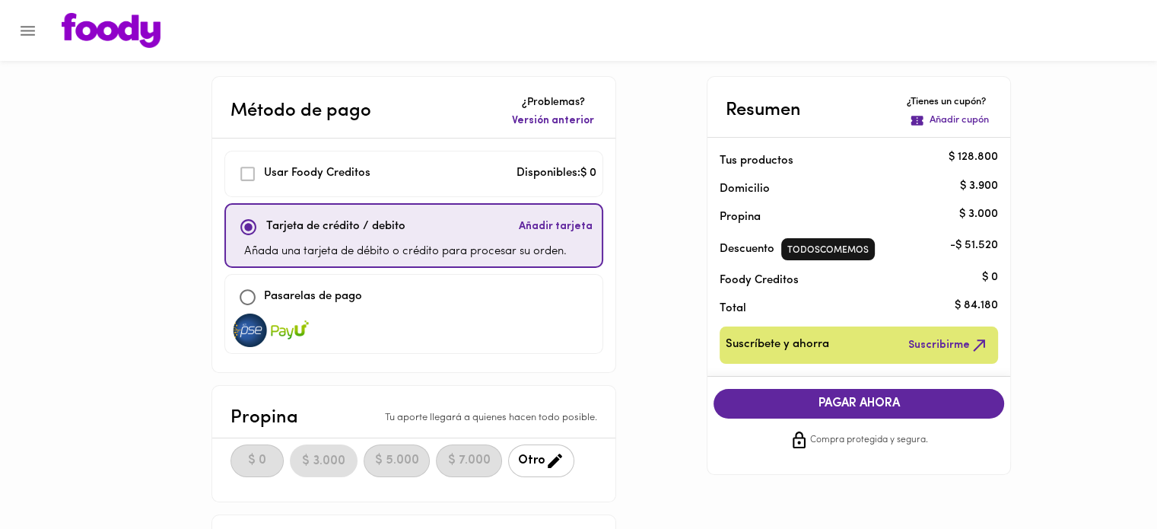
click at [951, 127] on button "Añadir cupón" at bounding box center [949, 120] width 85 height 21
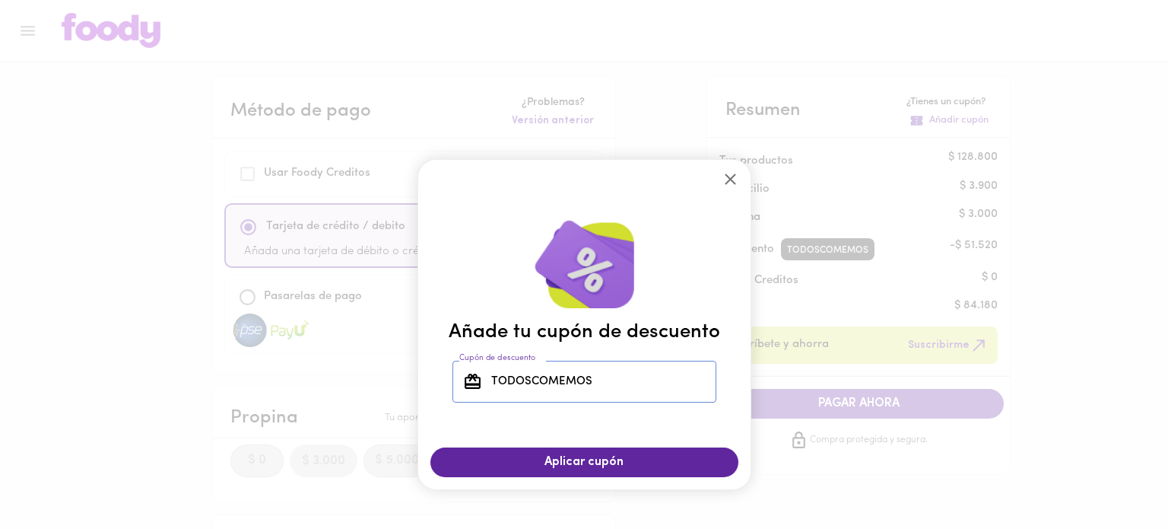
drag, startPoint x: 499, startPoint y: 372, endPoint x: 243, endPoint y: 370, distance: 255.6
click at [251, 372] on div "Añade tu cupón de descuento Cupón de descuento TODOSCOMEMOS Cupón de descuento …" at bounding box center [584, 264] width 1168 height 529
click at [629, 455] on span "Aplicar cupón" at bounding box center [585, 462] width 278 height 14
click at [732, 179] on icon "close" at bounding box center [730, 179] width 19 height 19
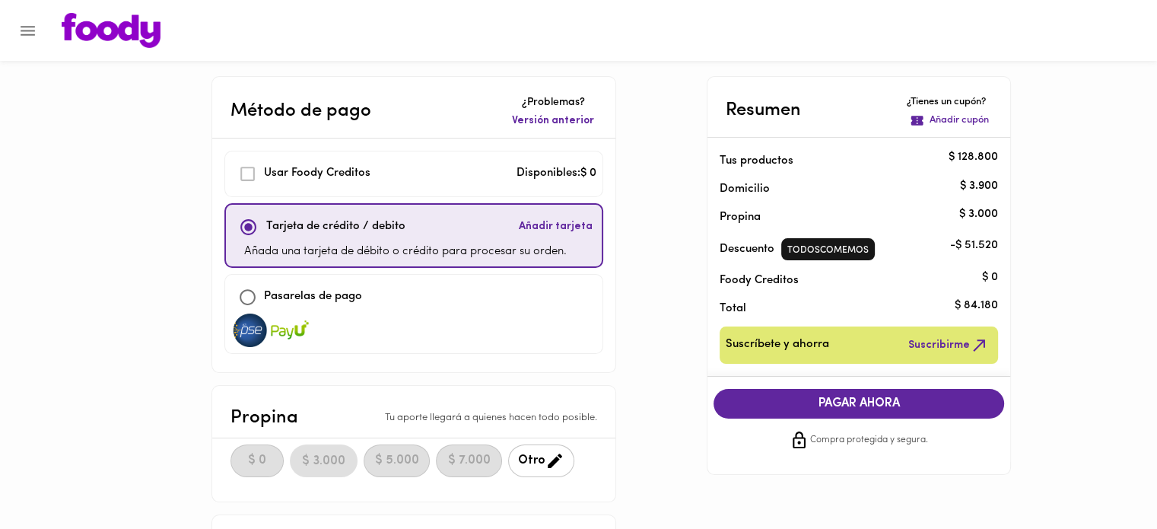
click at [813, 249] on p "TODOSCOMEMOS" at bounding box center [827, 250] width 81 height 13
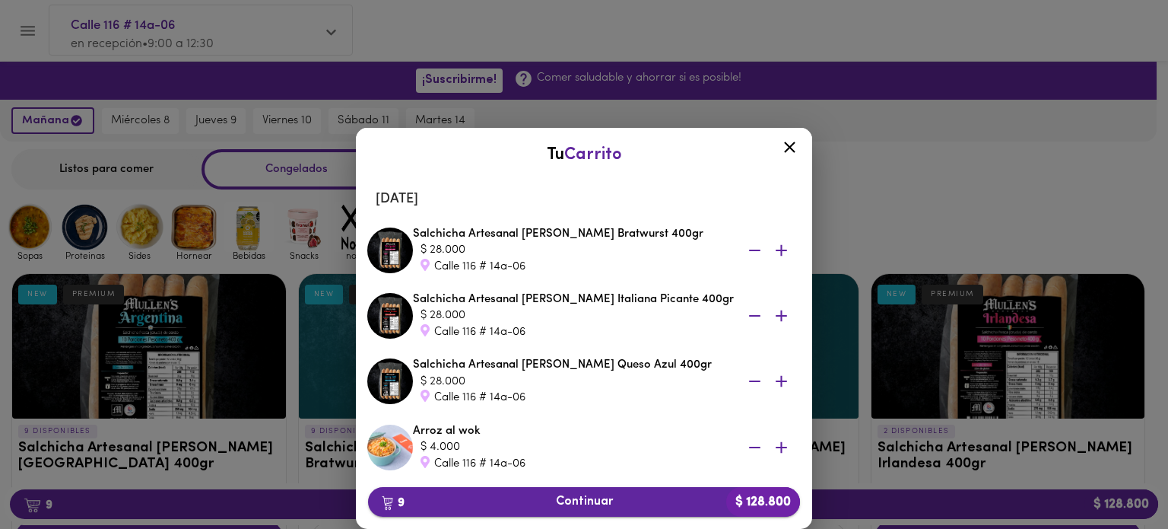
click at [627, 495] on span "9 Continuar $ 128.800" at bounding box center [584, 501] width 408 height 14
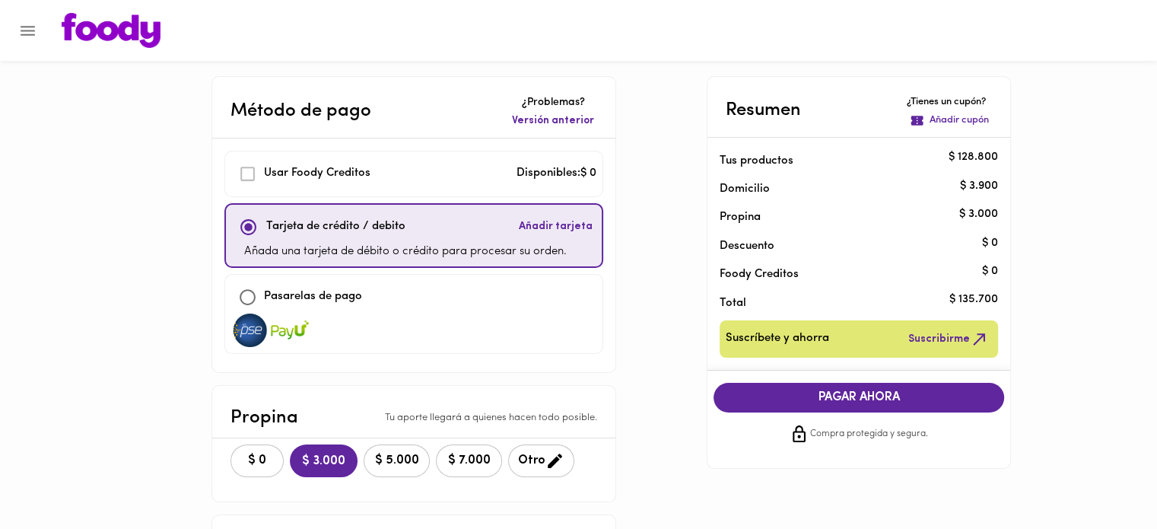
scroll to position [76, 0]
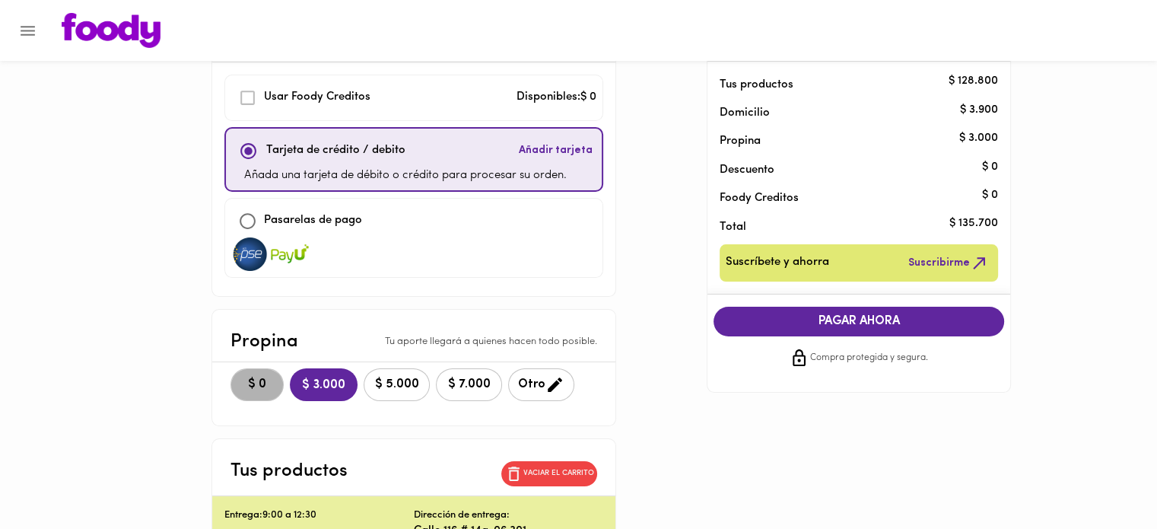
click at [253, 377] on span "$ 0" at bounding box center [256, 384] width 33 height 14
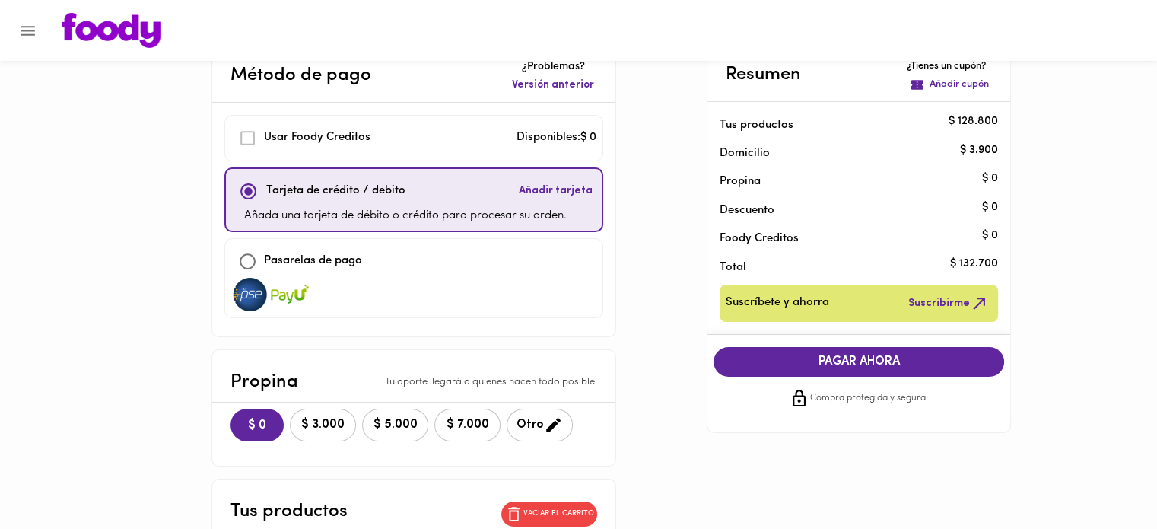
scroll to position [0, 0]
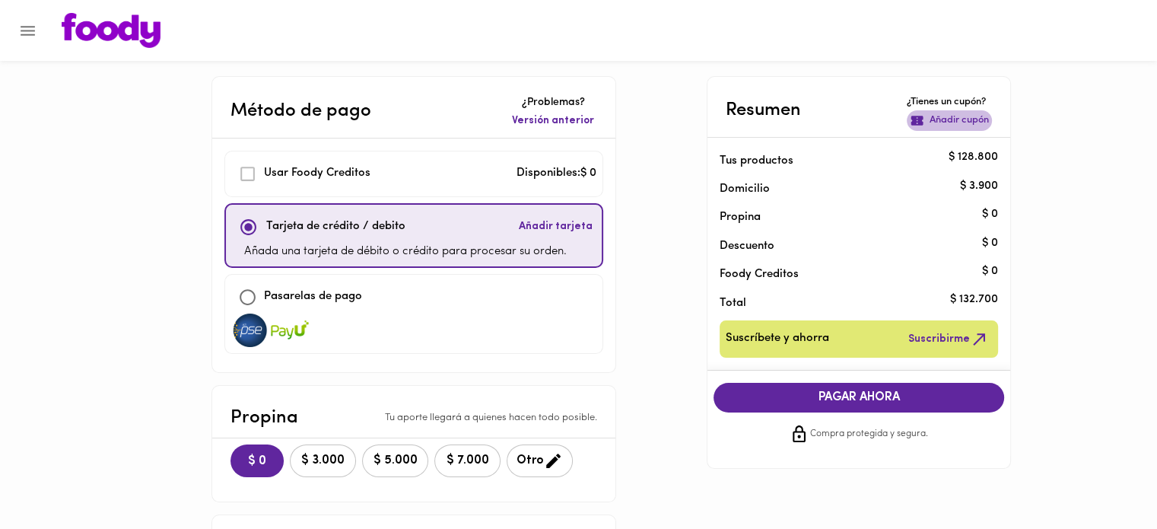
click at [974, 123] on p "Añadir cupón" at bounding box center [958, 120] width 59 height 14
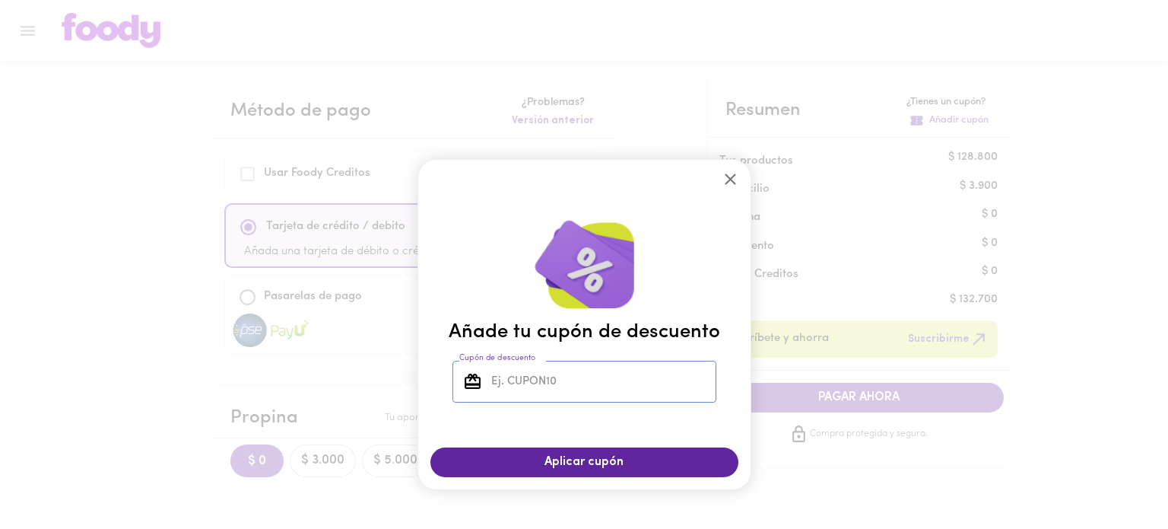
click at [627, 372] on input "Cupón de descuento" at bounding box center [602, 382] width 228 height 42
type input "TODOSCOMEMOS"
click at [626, 459] on span "Aplicar cupón" at bounding box center [585, 462] width 278 height 14
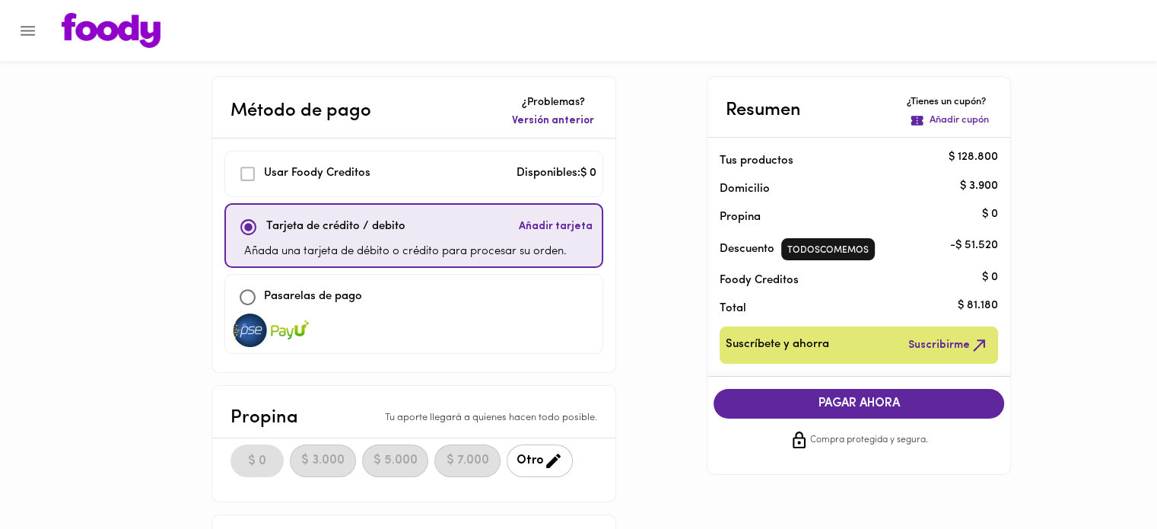
click at [913, 402] on span "PAGAR AHORA" at bounding box center [859, 403] width 260 height 14
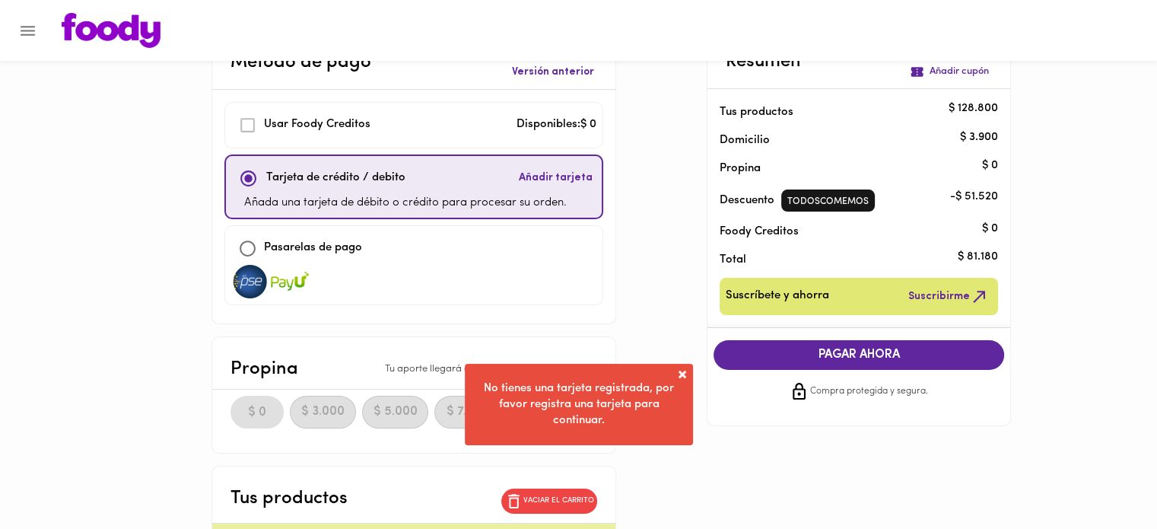
scroll to position [76, 0]
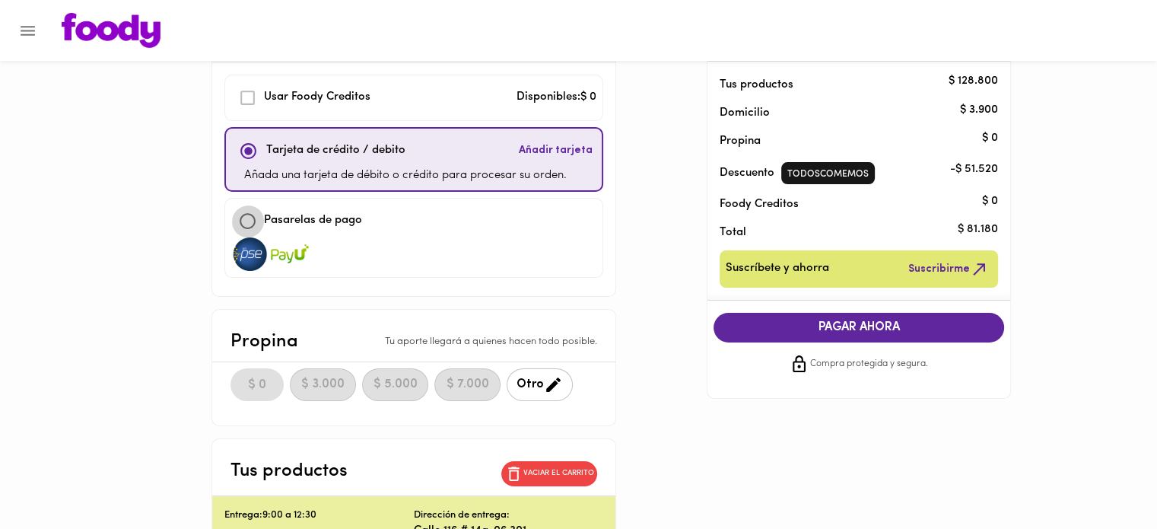
click at [264, 222] on input "checkbox" at bounding box center [247, 221] width 33 height 33
checkbox input "true"
checkbox input "false"
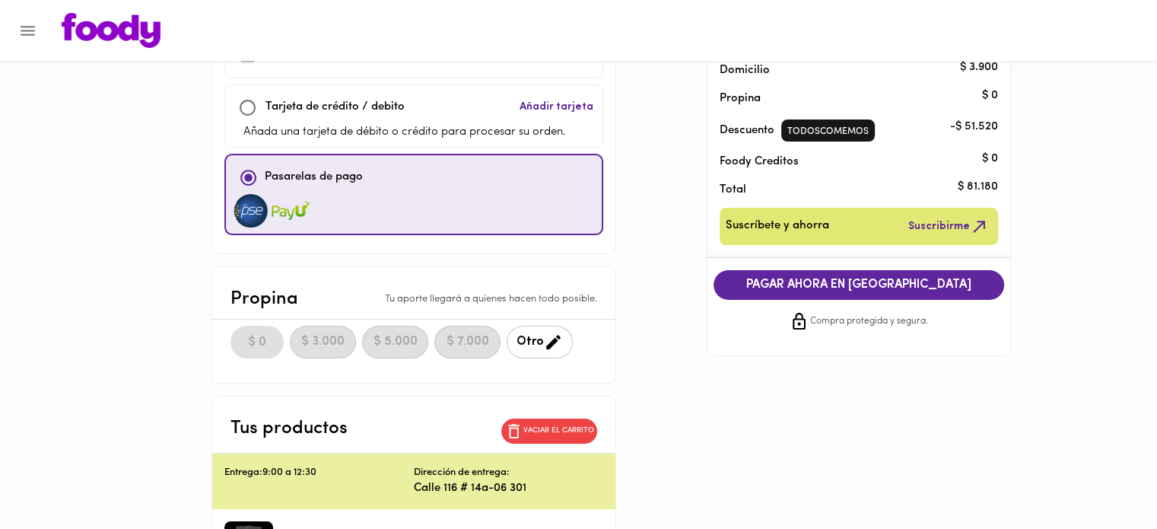
scroll to position [152, 0]
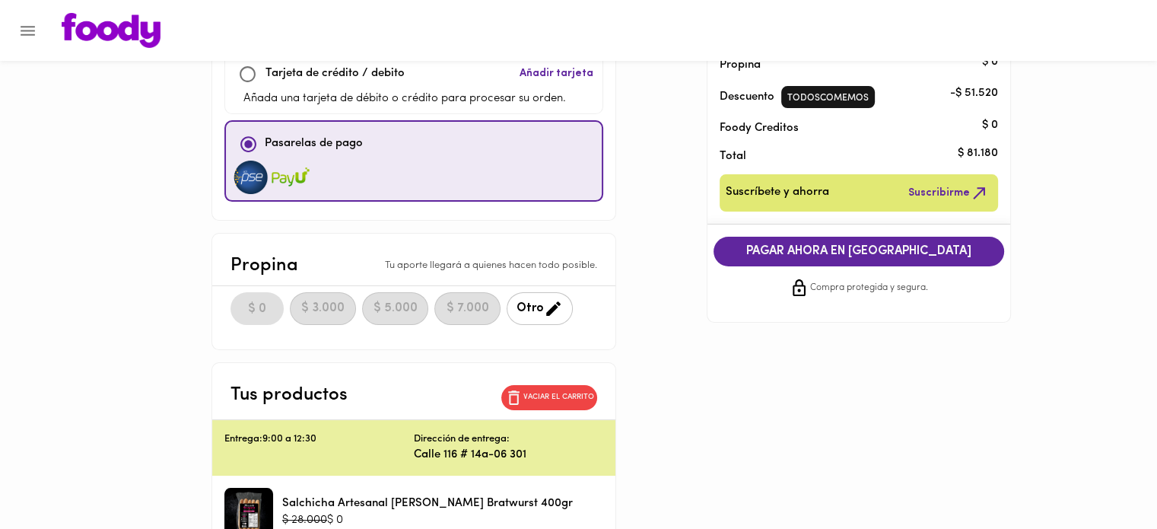
click at [910, 244] on span "PAGAR AHORA EN PASARELA" at bounding box center [859, 251] width 260 height 14
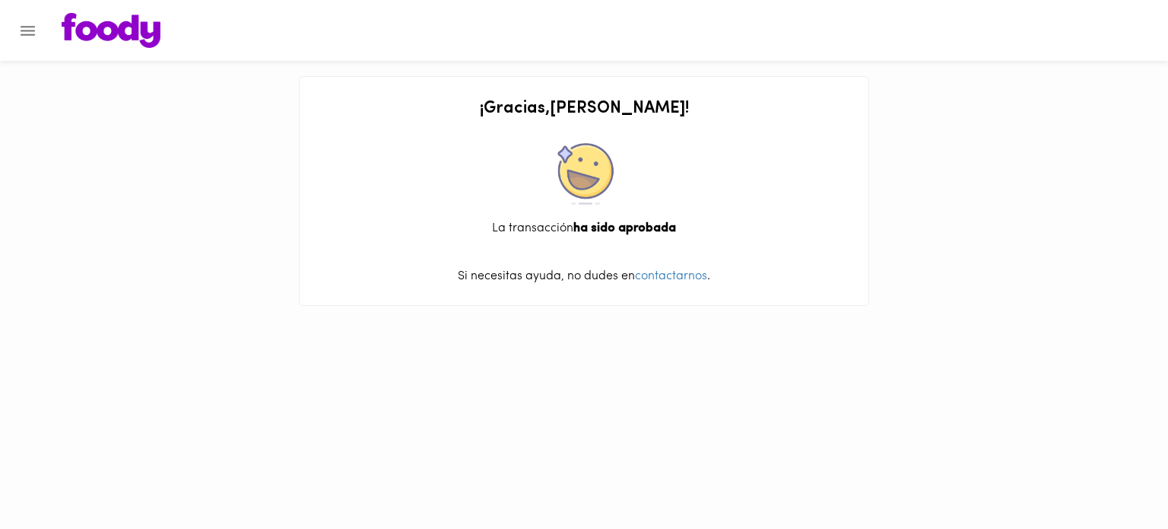
click at [24, 28] on icon "Menu" at bounding box center [27, 30] width 19 height 19
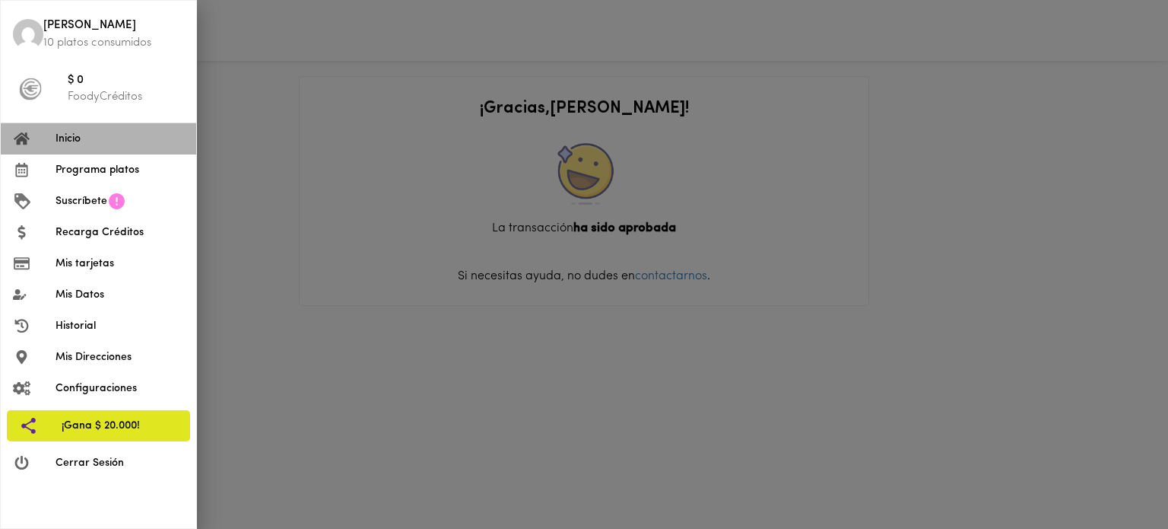
click at [112, 140] on span "Inicio" at bounding box center [120, 139] width 129 height 16
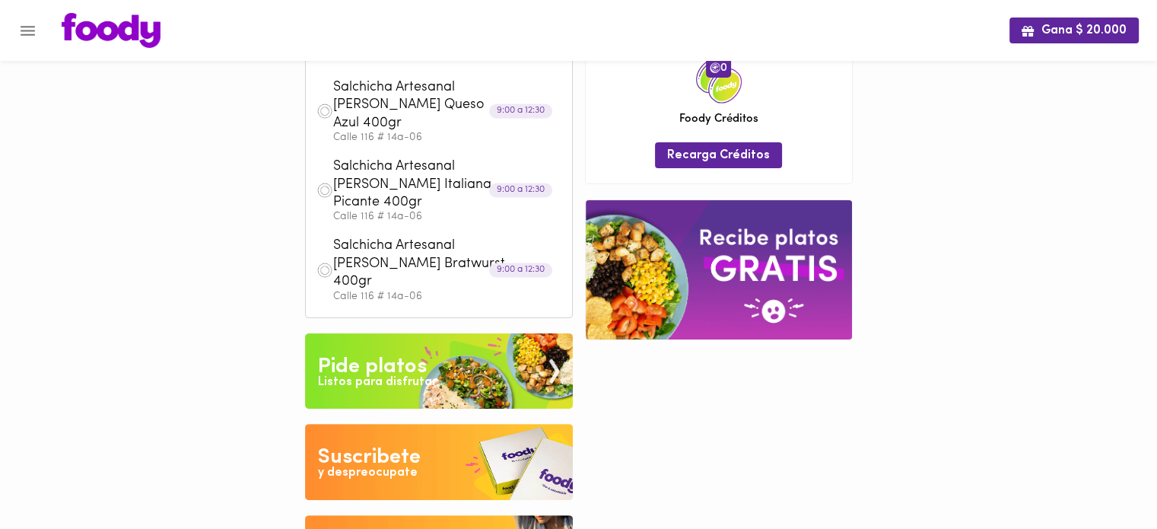
scroll to position [335, 0]
